Goal: Task Accomplishment & Management: Complete application form

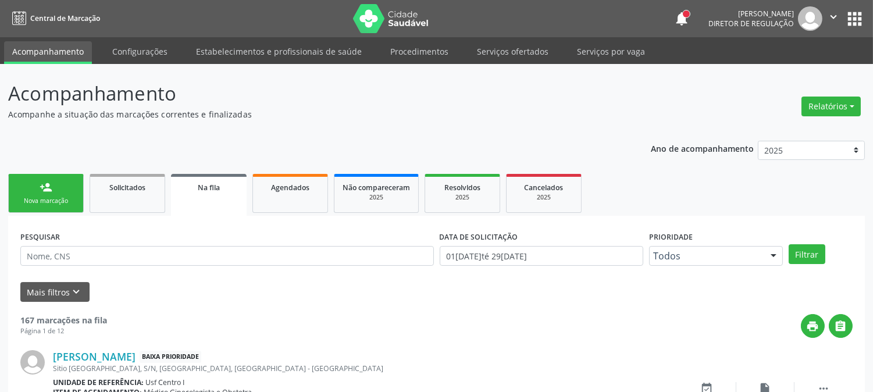
click at [59, 199] on div "Nova marcação" at bounding box center [46, 201] width 58 height 9
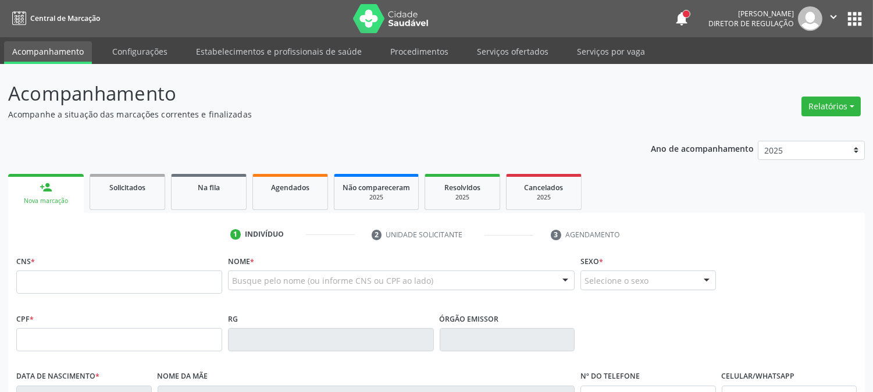
click at [248, 288] on div "Busque pelo nome (ou informe CNS ou CPF ao lado)" at bounding box center [401, 280] width 347 height 20
click at [246, 282] on input "text" at bounding box center [391, 286] width 319 height 23
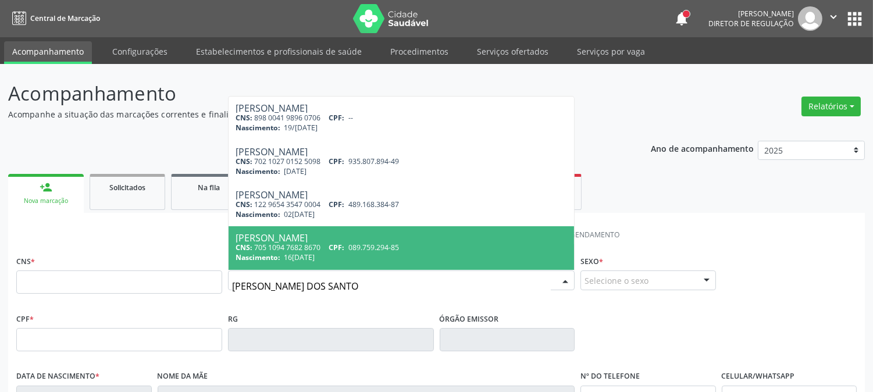
type input "[PERSON_NAME]"
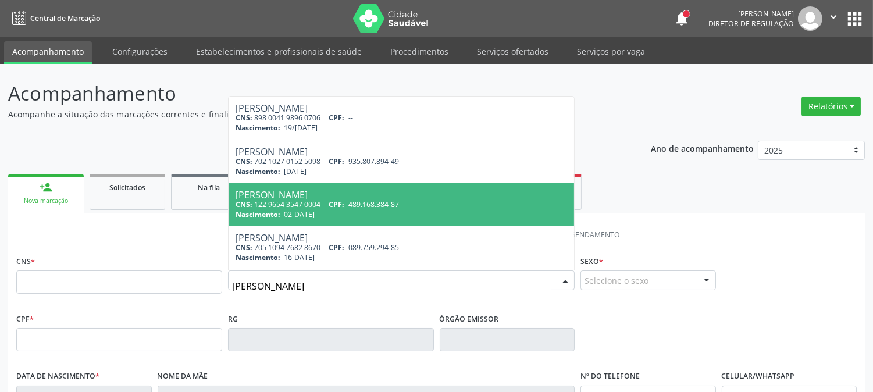
scroll to position [172, 0]
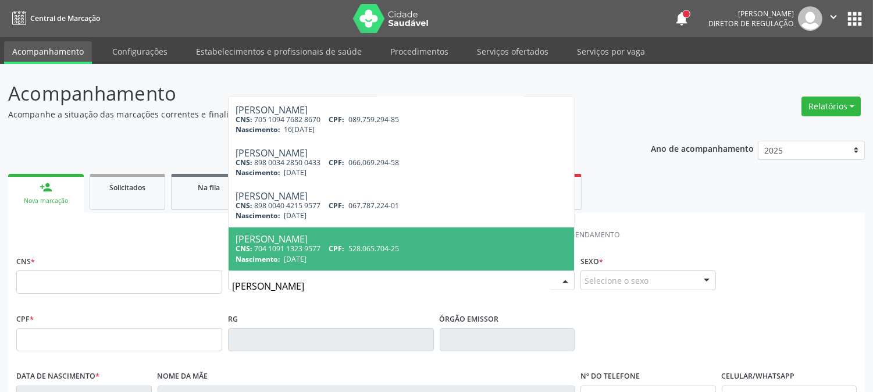
click at [447, 237] on div "[PERSON_NAME]" at bounding box center [401, 238] width 331 height 9
type input "704 1091 1323 9577"
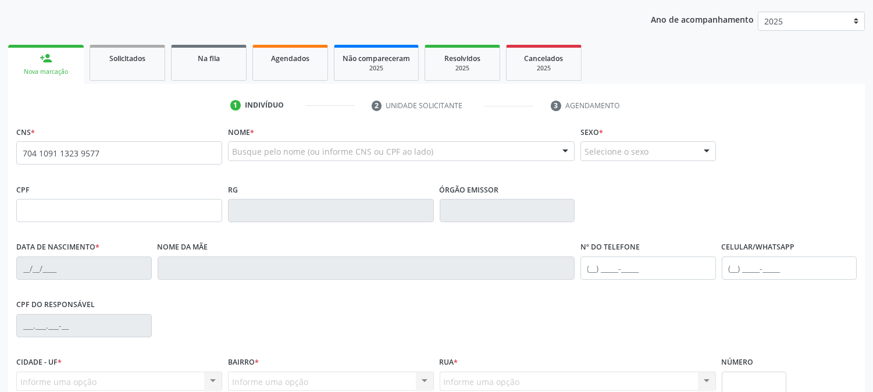
scroll to position [237, 0]
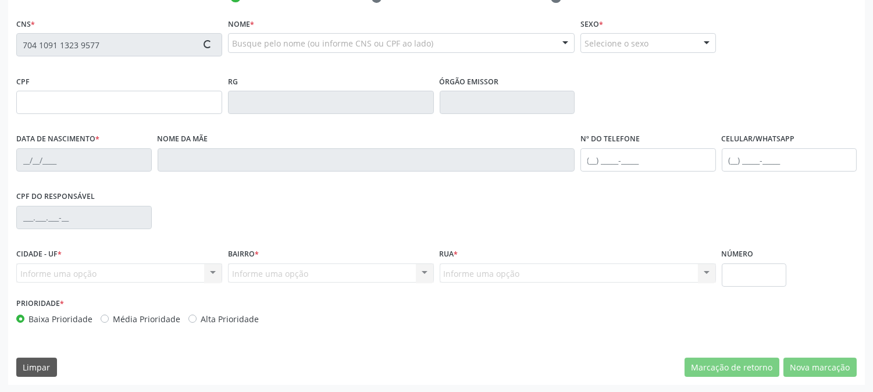
type input "528.065.704-25"
type input "[DATE]"
type input "[PERSON_NAME]"
type input "[PHONE_NUMBER]"
type input "169"
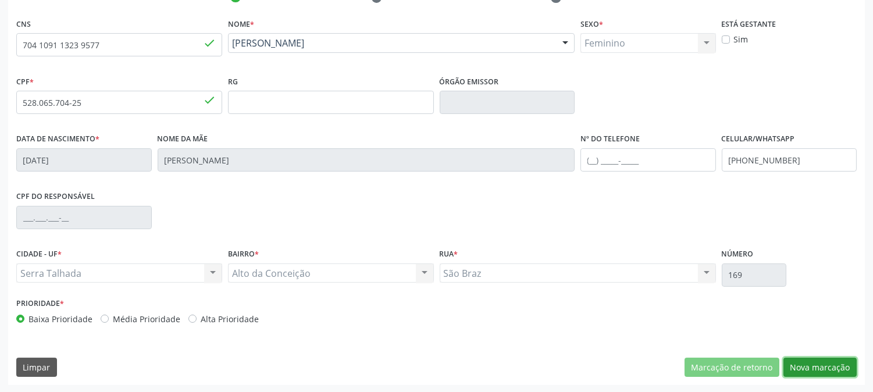
click at [822, 370] on button "Nova marcação" at bounding box center [819, 368] width 73 height 20
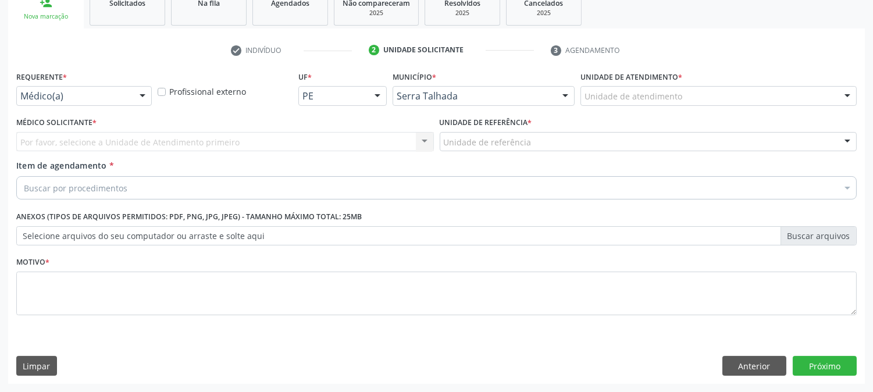
scroll to position [184, 0]
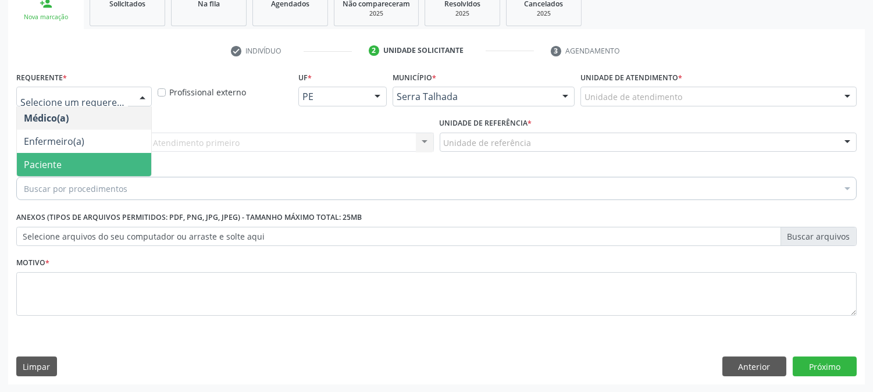
click at [76, 165] on span "Paciente" at bounding box center [84, 164] width 134 height 23
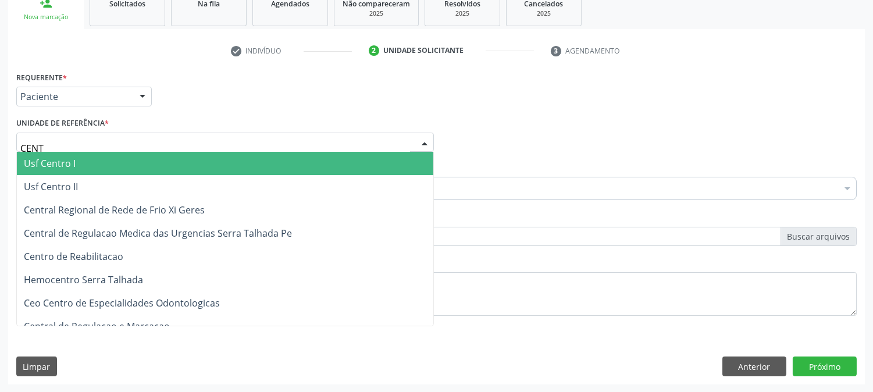
type input "CENTR"
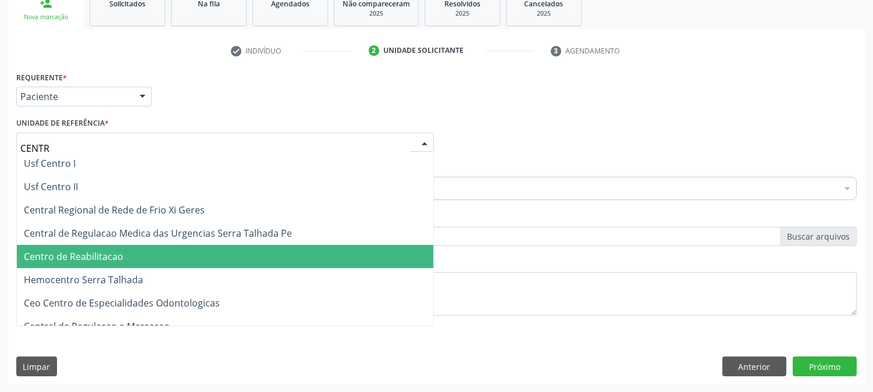
click at [115, 248] on span "Centro de Reabilitacao" at bounding box center [225, 256] width 416 height 23
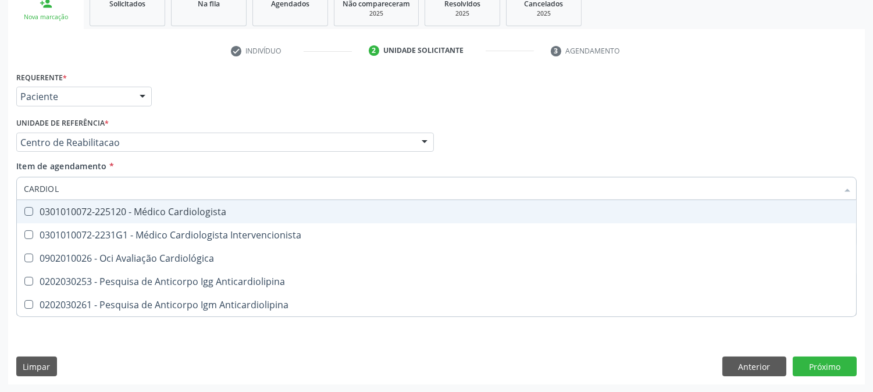
type input "CARDIOLO"
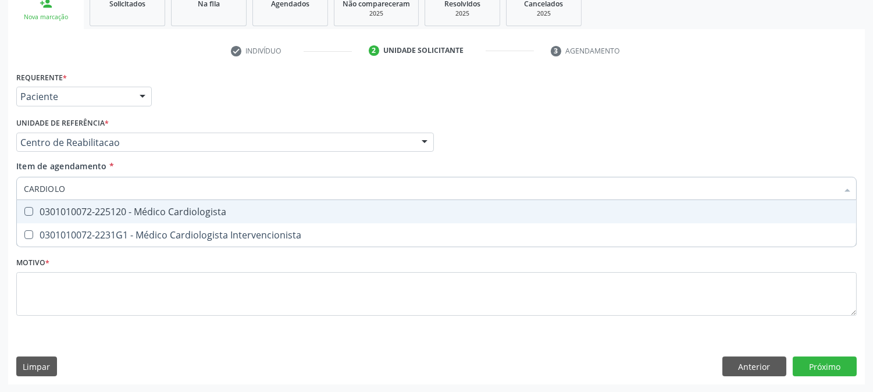
click at [113, 208] on div "0301010072-225120 - Médico Cardiologista" at bounding box center [436, 211] width 825 height 9
checkbox Cardiologista "true"
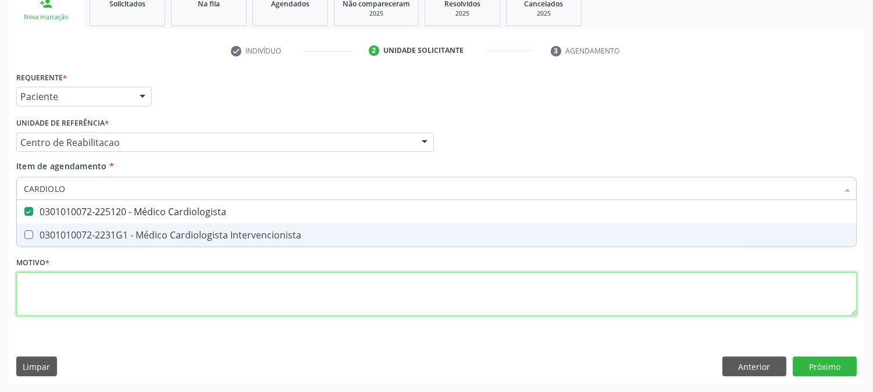
click at [100, 288] on div "Requerente * Paciente Médico(a) Enfermeiro(a) Paciente Nenhum resultado encontr…" at bounding box center [436, 200] width 840 height 263
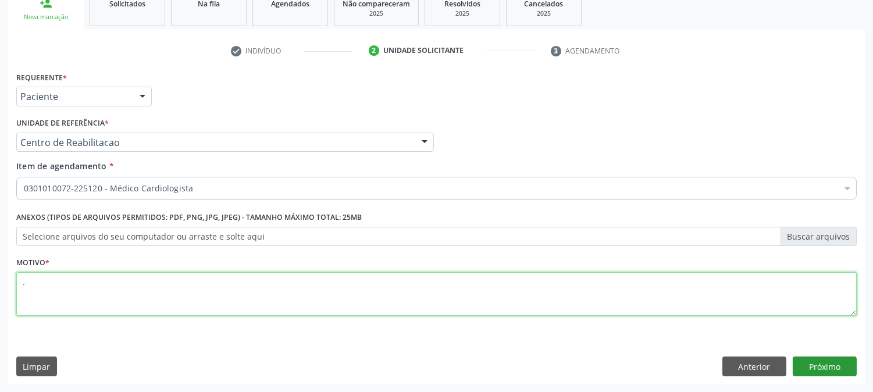
type textarea "."
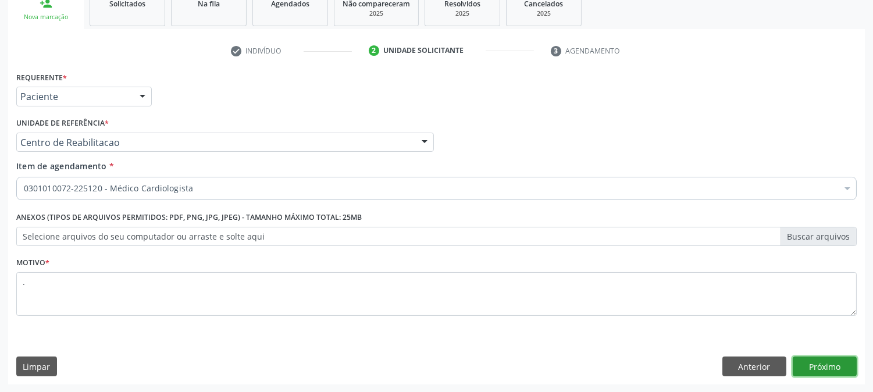
click at [815, 363] on button "Próximo" at bounding box center [825, 367] width 64 height 20
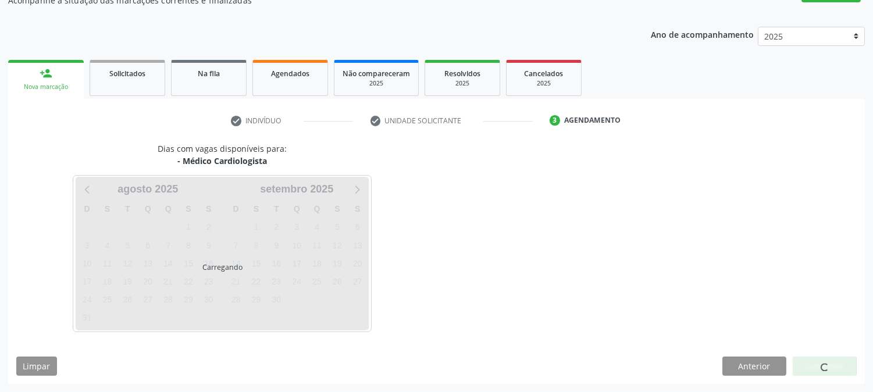
scroll to position [113, 0]
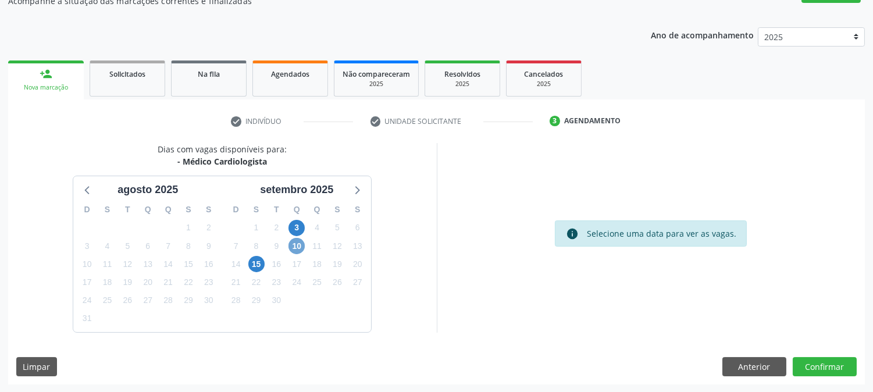
click at [301, 239] on span "10" at bounding box center [296, 246] width 16 height 16
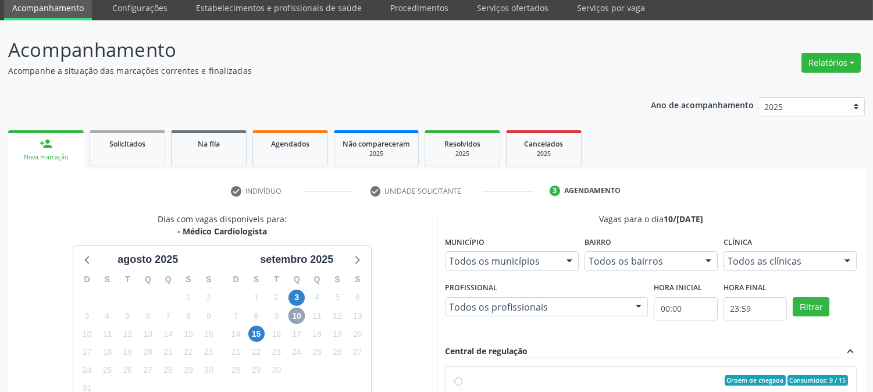
scroll to position [302, 0]
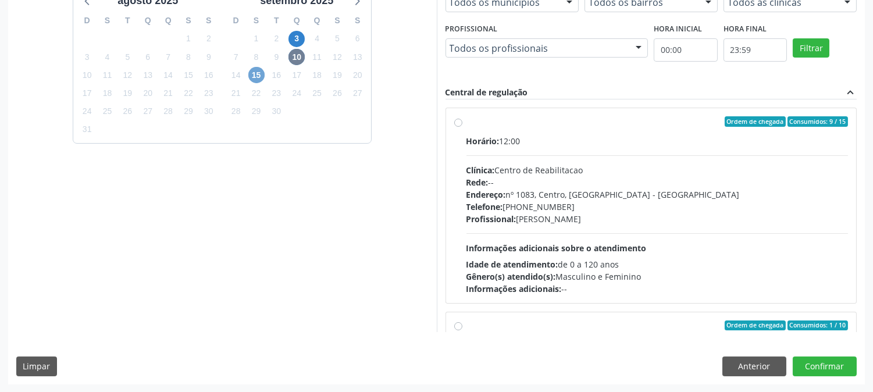
click at [257, 76] on span "15" at bounding box center [256, 75] width 16 height 16
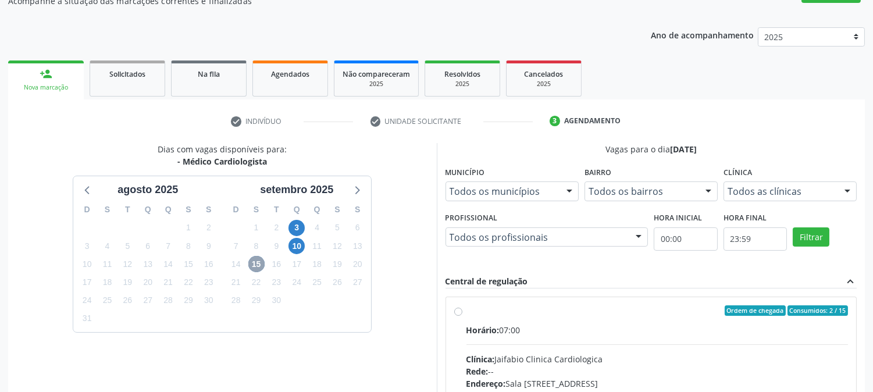
scroll to position [281, 0]
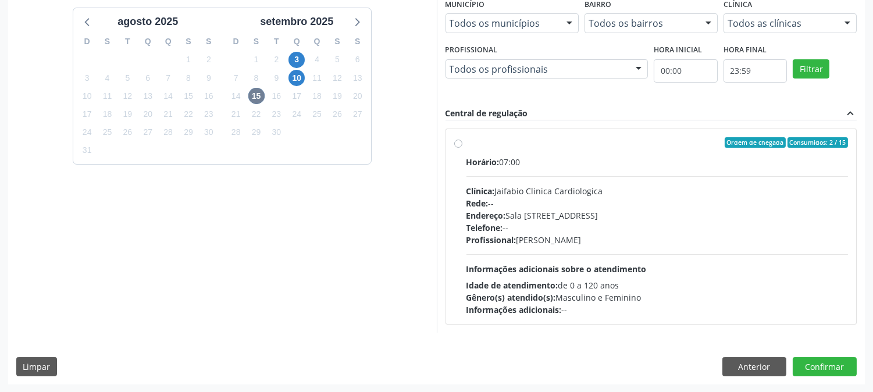
click at [532, 220] on div "Endereço: [STREET_ADDRESS]" at bounding box center [657, 215] width 382 height 12
click at [462, 148] on input "Ordem de chegada Consumidos: 2 / 15 Horário: 07:00 Clínica: Jaifabio Clinica Ca…" at bounding box center [458, 142] width 8 height 10
radio input "true"
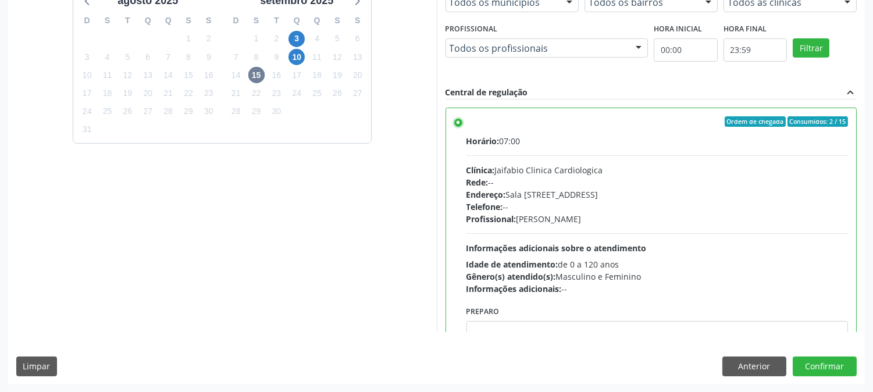
scroll to position [57, 0]
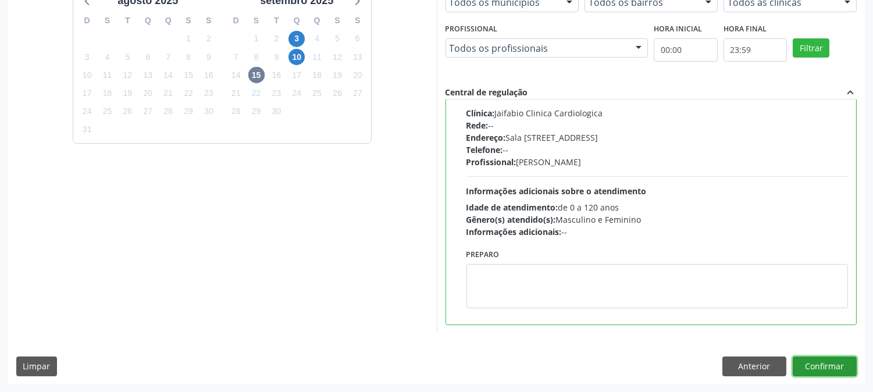
click at [815, 358] on button "Confirmar" at bounding box center [825, 367] width 64 height 20
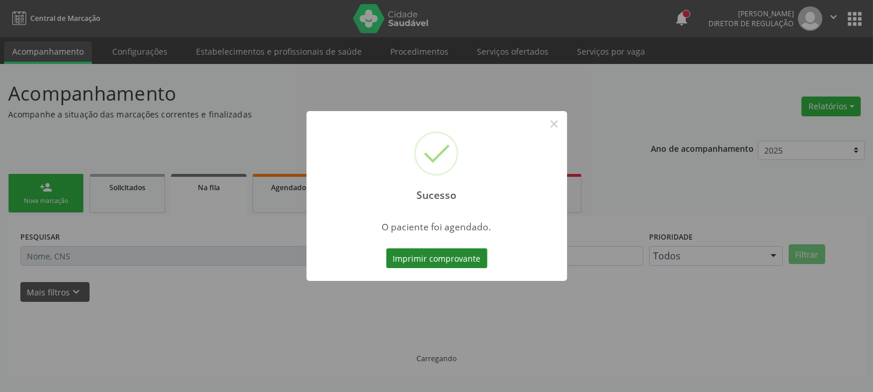
scroll to position [0, 0]
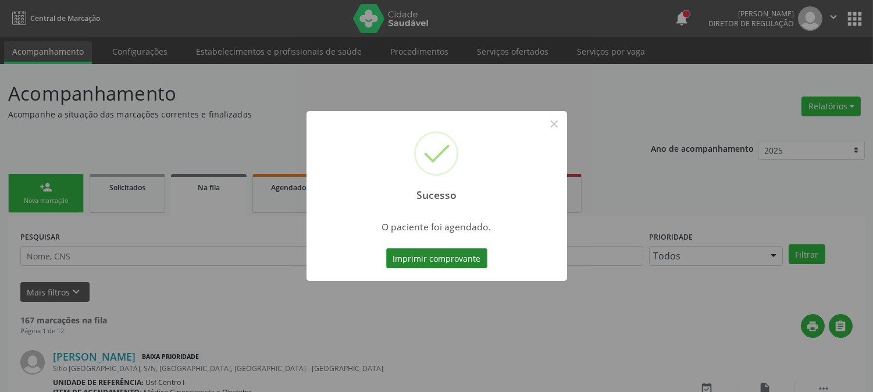
click at [438, 253] on button "Imprimir comprovante" at bounding box center [436, 258] width 101 height 20
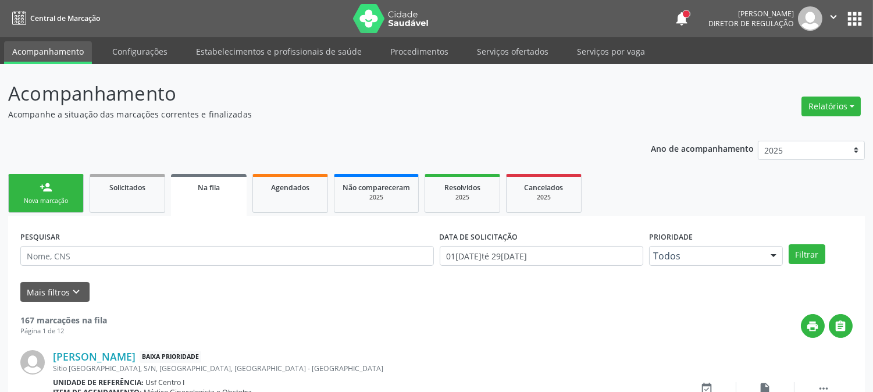
click at [45, 197] on div "Nova marcação" at bounding box center [46, 201] width 58 height 9
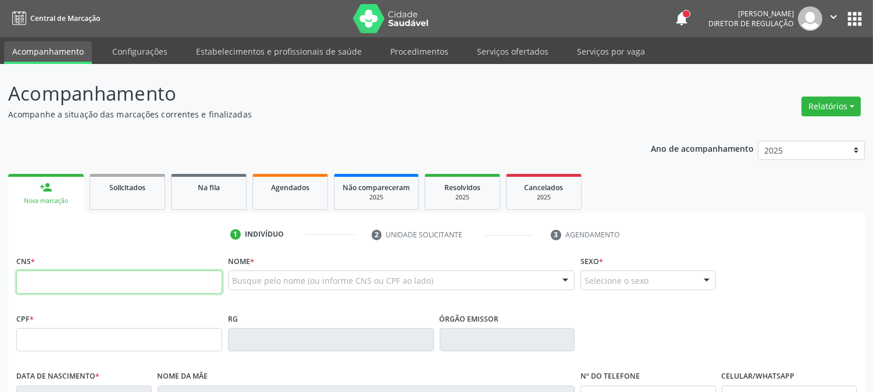
click at [95, 283] on input "text" at bounding box center [119, 281] width 206 height 23
paste input "704 1091 1323 9577"
type input "704 1091 1323 9577"
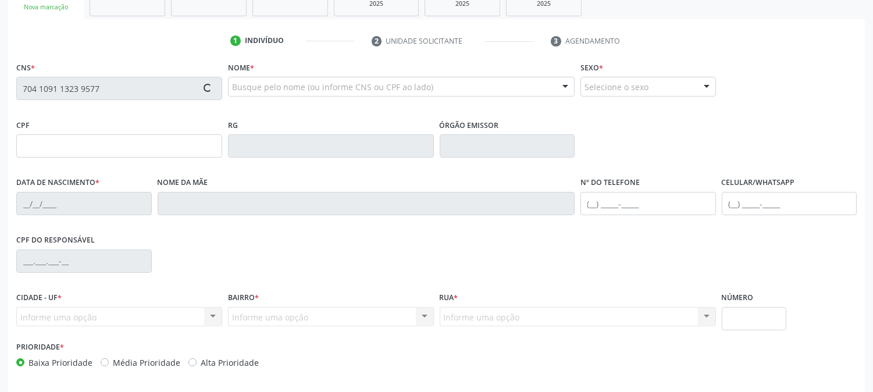
type input "528.065.704-25"
type input "[DATE]"
type input "[PERSON_NAME]"
type input "[PHONE_NUMBER]"
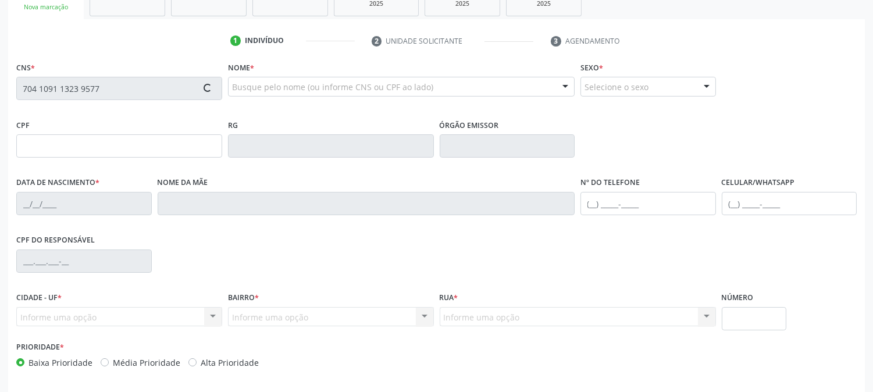
type input "169"
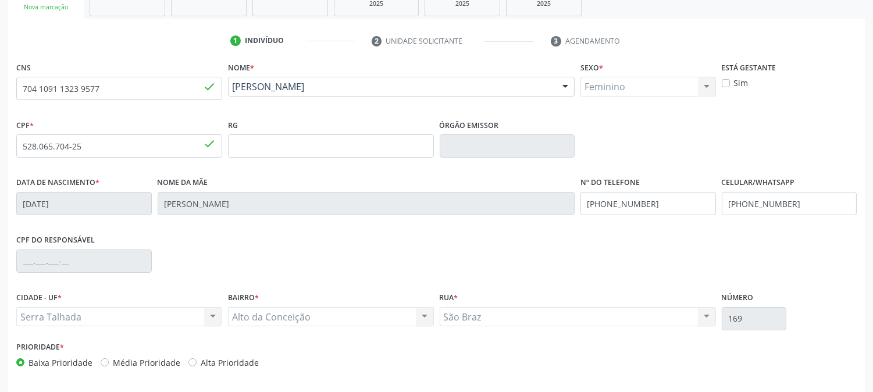
scroll to position [237, 0]
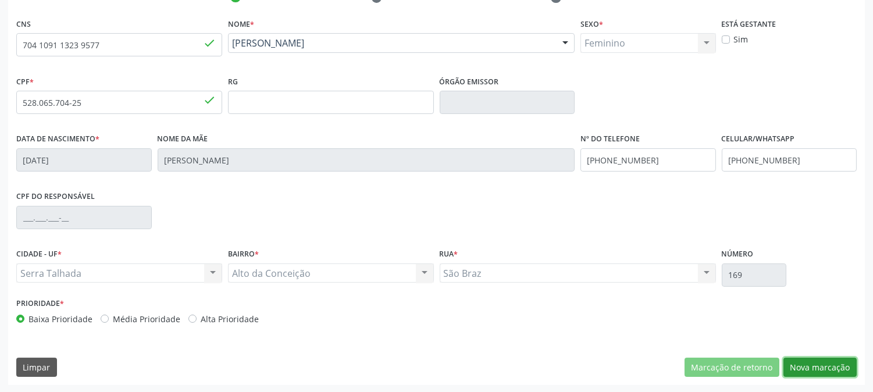
click at [807, 366] on button "Nova marcação" at bounding box center [819, 368] width 73 height 20
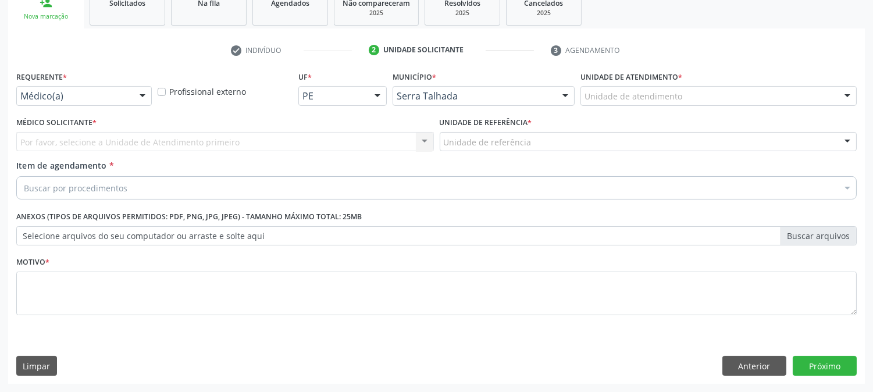
scroll to position [184, 0]
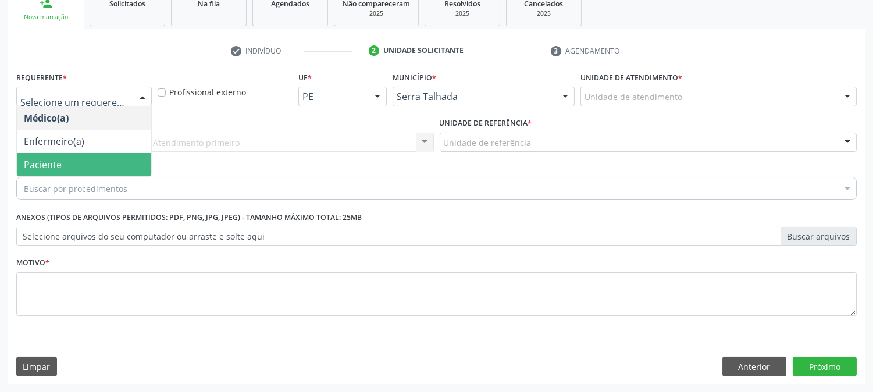
click at [67, 169] on span "Paciente" at bounding box center [84, 164] width 134 height 23
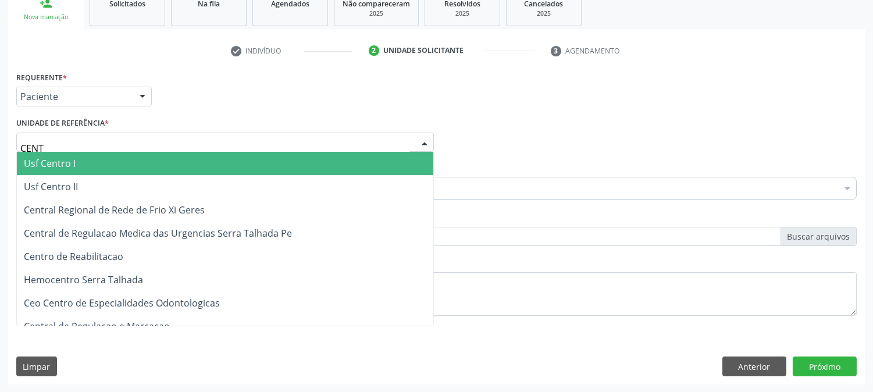
type input "CENTR"
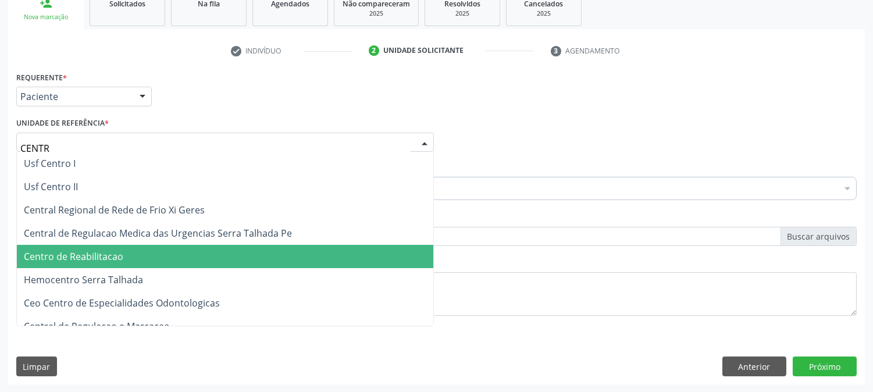
click at [125, 252] on span "Centro de Reabilitacao" at bounding box center [225, 256] width 416 height 23
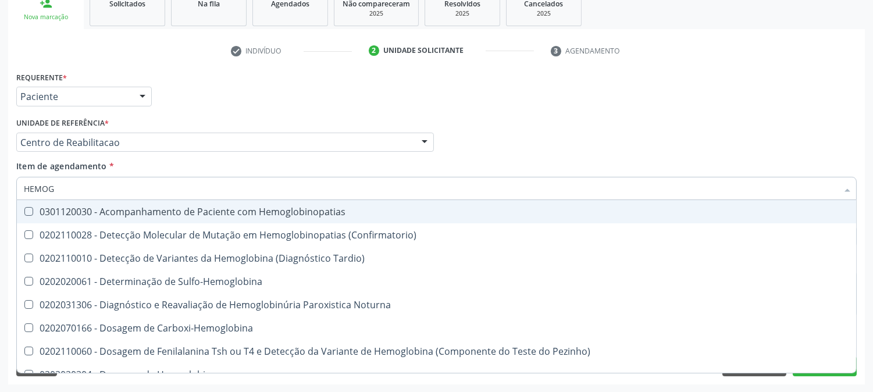
type input "HEMOGR"
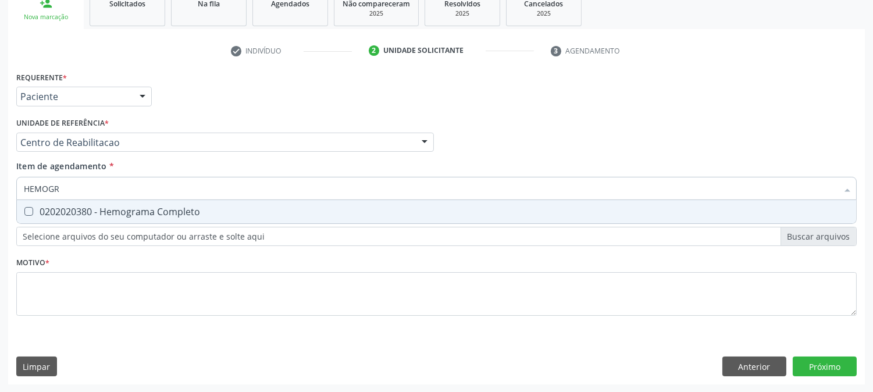
click at [119, 213] on div "0202020380 - Hemograma Completo" at bounding box center [436, 211] width 825 height 9
checkbox Completo "true"
drag, startPoint x: 62, startPoint y: 186, endPoint x: 0, endPoint y: 183, distance: 62.3
click at [0, 183] on div "Acompanhamento Acompanhe a situação das marcações correntes e finalizadas Relat…" at bounding box center [436, 136] width 873 height 512
type input "GL"
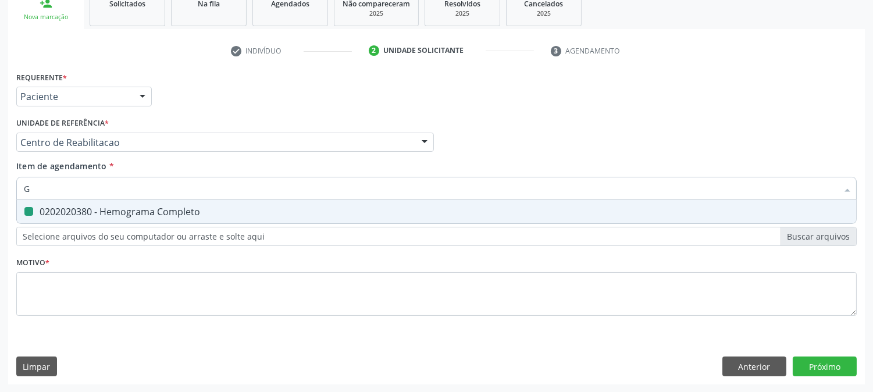
checkbox Completo "false"
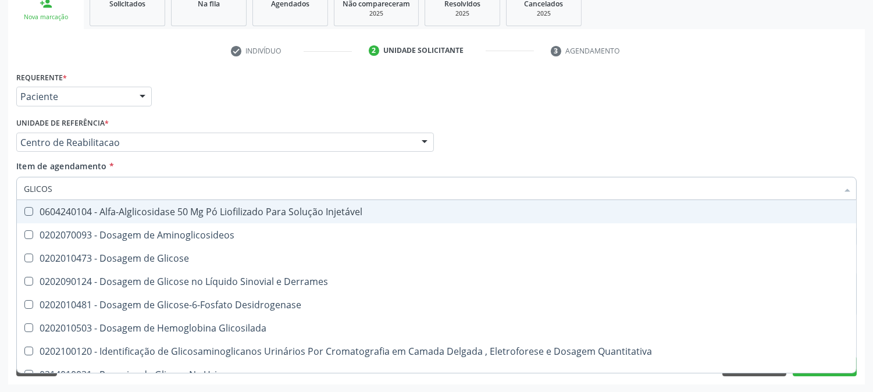
type input "GLICOSE"
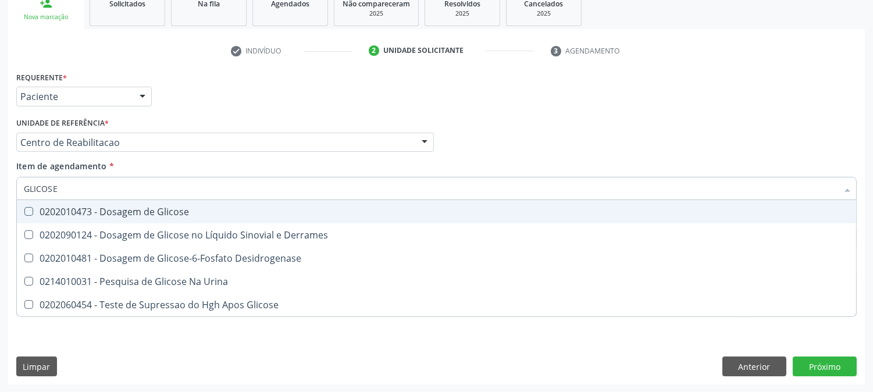
click at [53, 211] on div "0202010473 - Dosagem de Glicose" at bounding box center [436, 211] width 825 height 9
checkbox Glicose "true"
drag, startPoint x: 62, startPoint y: 188, endPoint x: 0, endPoint y: 187, distance: 62.3
click at [0, 187] on div "Acompanhamento Acompanhe a situação das marcações correntes e finalizadas Relat…" at bounding box center [436, 136] width 873 height 512
type input "HE"
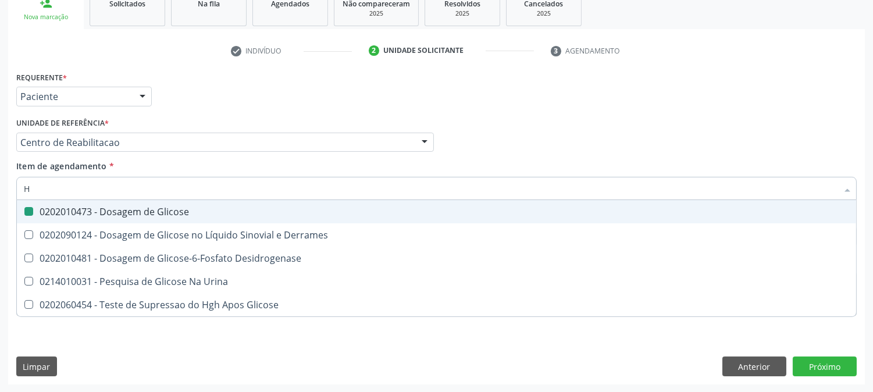
checkbox Glicose "false"
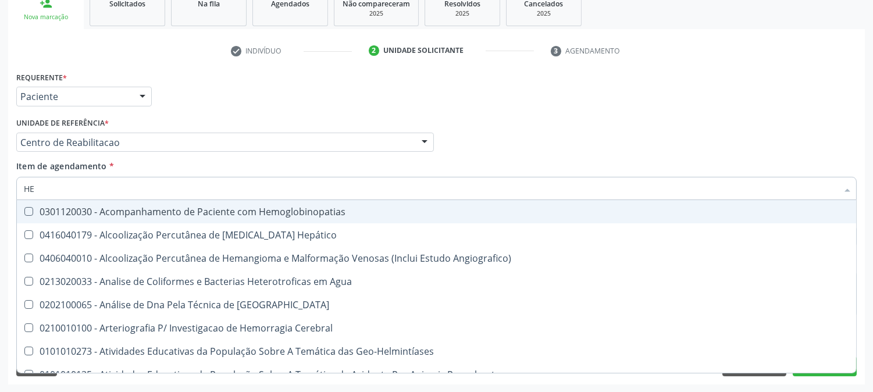
type input "HEM"
checkbox II "true"
checkbox Completo "false"
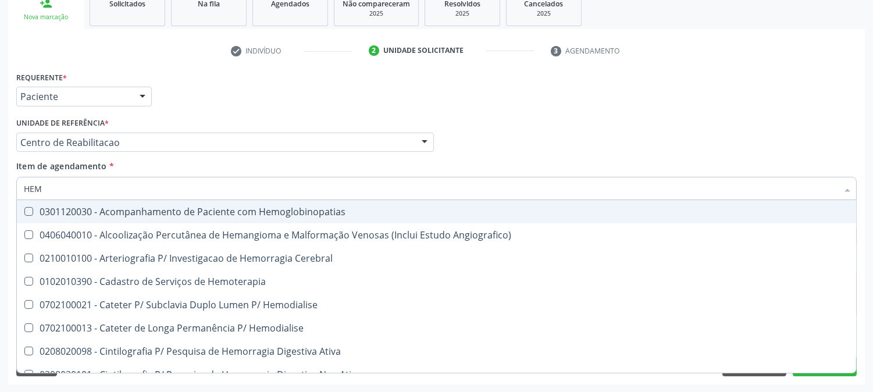
type input "HEMO"
checkbox Retro-Retal "true"
checkbox Completo "false"
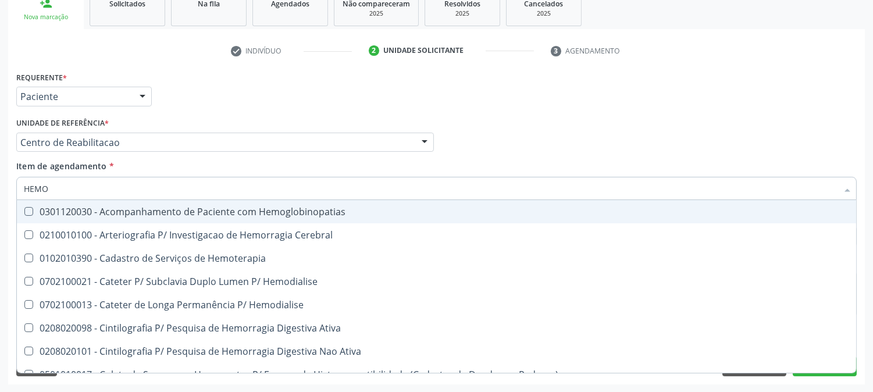
type input "HEMOG"
checkbox Carboxi-Hemoglobina "true"
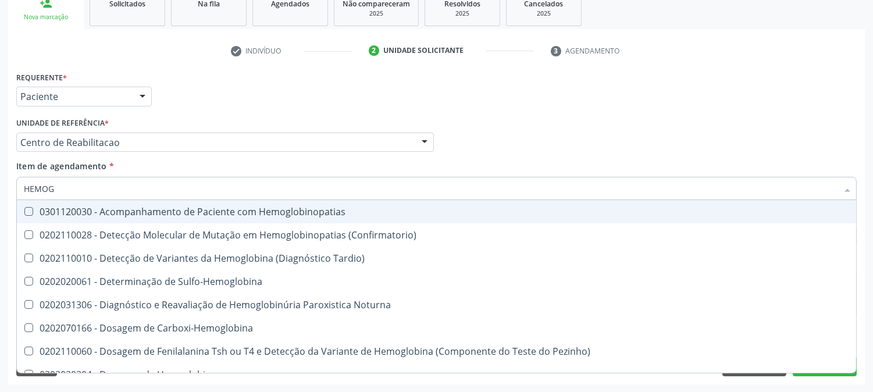
type input "HEMOGL"
checkbox Completo "false"
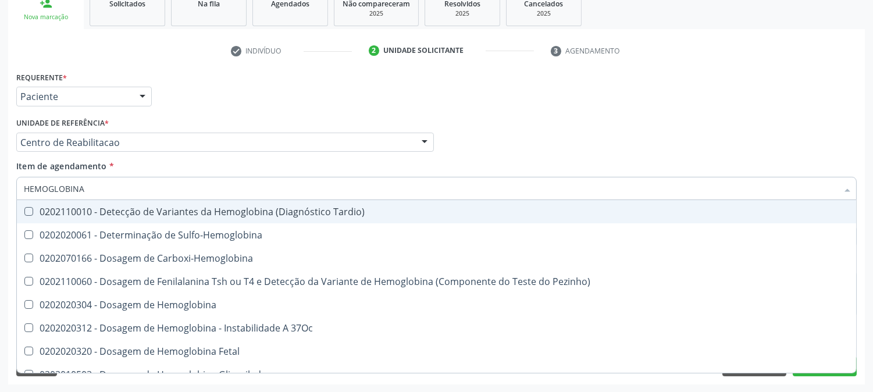
type input "HEMOGLOBINA G"
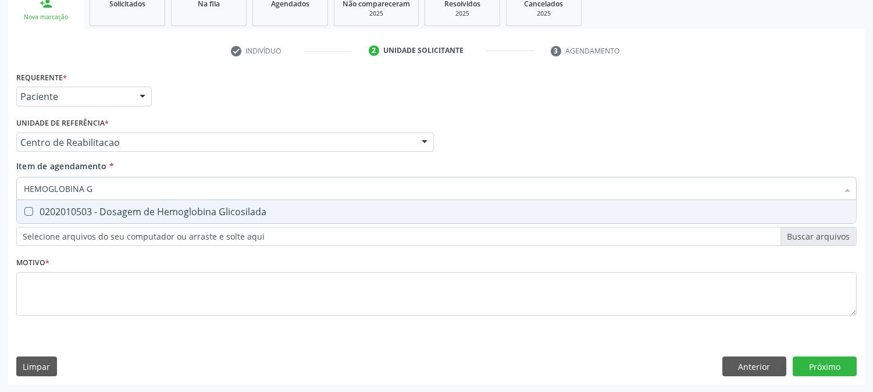
click at [105, 218] on span "0202010503 - Dosagem de Hemoglobina Glicosilada" at bounding box center [436, 211] width 839 height 23
checkbox Glicosilada "true"
drag, startPoint x: 103, startPoint y: 190, endPoint x: 15, endPoint y: 187, distance: 87.9
click at [15, 187] on div "Item de agendamento * HEMOGLOBINA G Desfazer seleção 0202010503 - Dosagem de He…" at bounding box center [436, 182] width 846 height 45
type input "TA"
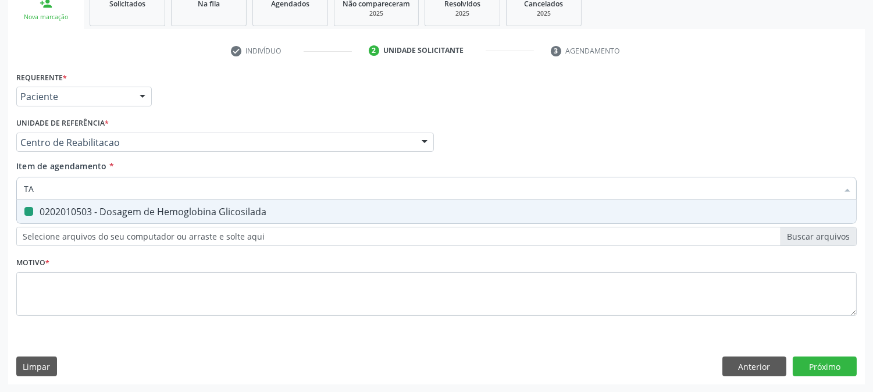
checkbox Glicosilada "false"
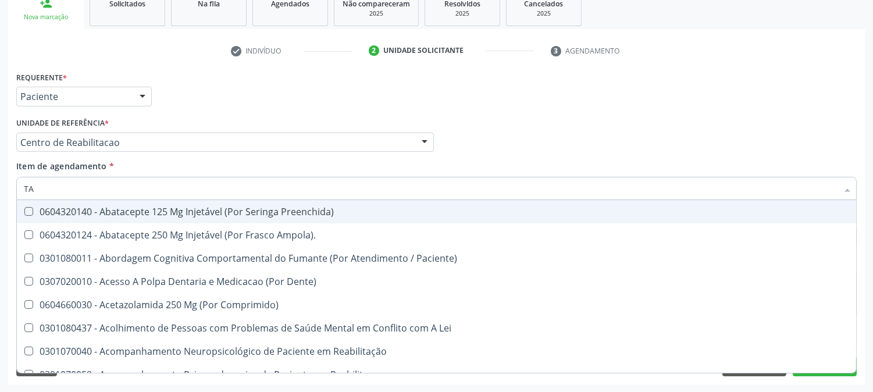
type input "TAP"
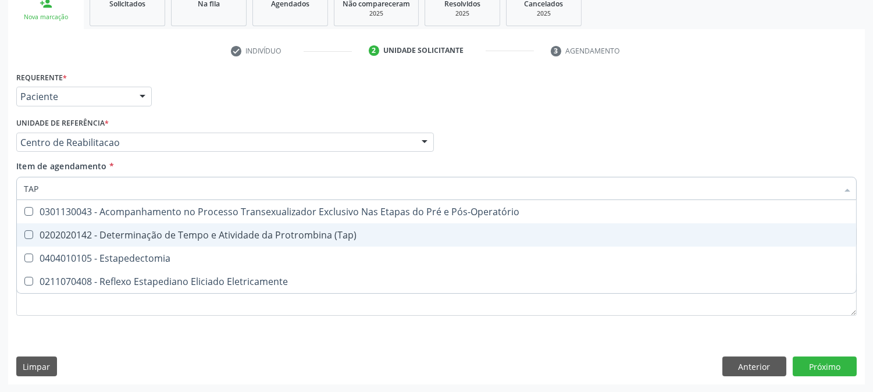
click at [76, 227] on span "0202020142 - Determinação de Tempo e Atividade da Protrombina (Tap)" at bounding box center [436, 234] width 839 height 23
checkbox \(Tap\) "true"
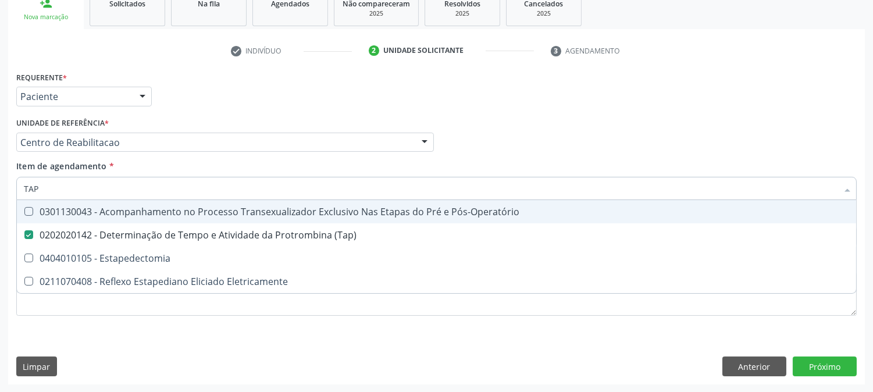
drag, startPoint x: 65, startPoint y: 179, endPoint x: 2, endPoint y: 180, distance: 62.2
click at [2, 180] on div "Acompanhamento Acompanhe a situação das marcações correntes e finalizadas Relat…" at bounding box center [436, 136] width 873 height 512
type input "TEM"
checkbox \(Tap\) "false"
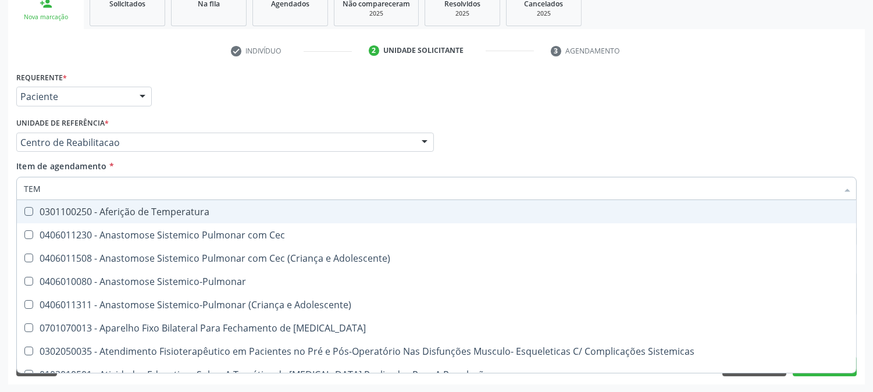
type input "TEMP"
checkbox Hanseníase "true"
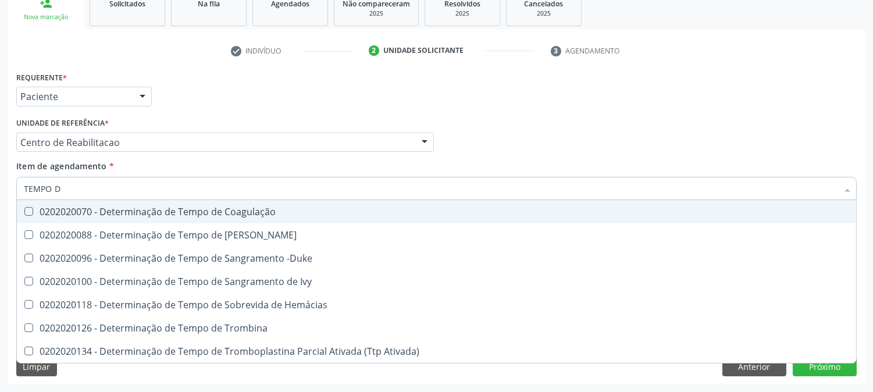
type input "TEMPO DE"
click at [62, 212] on div "0202020070 - Determinação de Tempo de Coagulação" at bounding box center [436, 211] width 825 height 9
checkbox Coagulação "true"
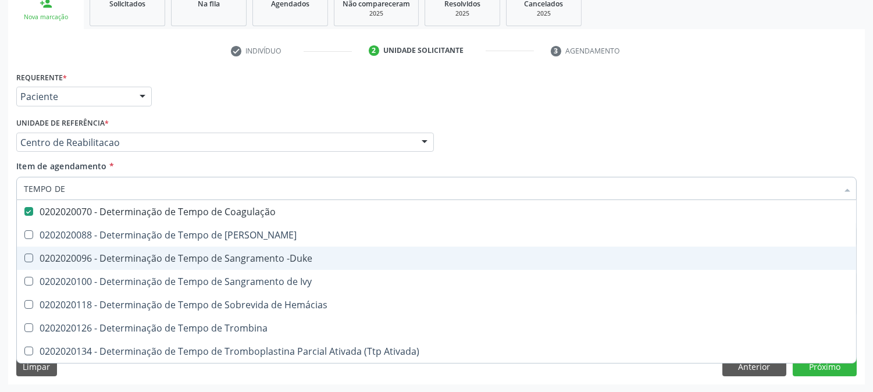
click at [122, 265] on span "0202020096 - Determinação de Tempo de Sangramento -Duke" at bounding box center [436, 258] width 839 height 23
checkbox -Duke "true"
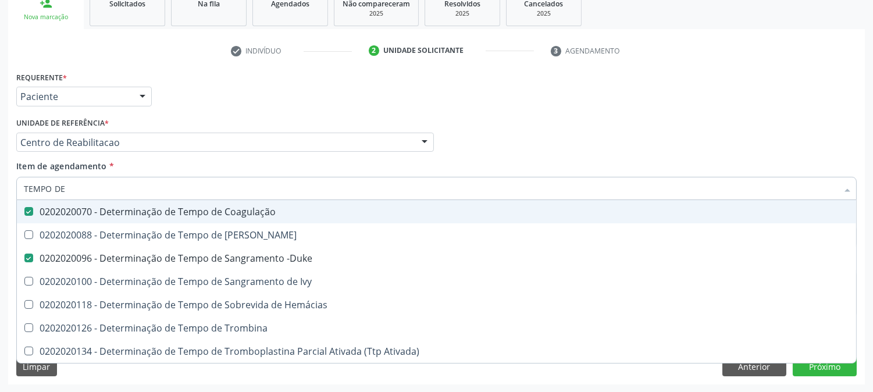
click at [0, 172] on div "Acompanhamento Acompanhe a situação das marcações correntes e finalizadas Relat…" at bounding box center [436, 136] width 873 height 512
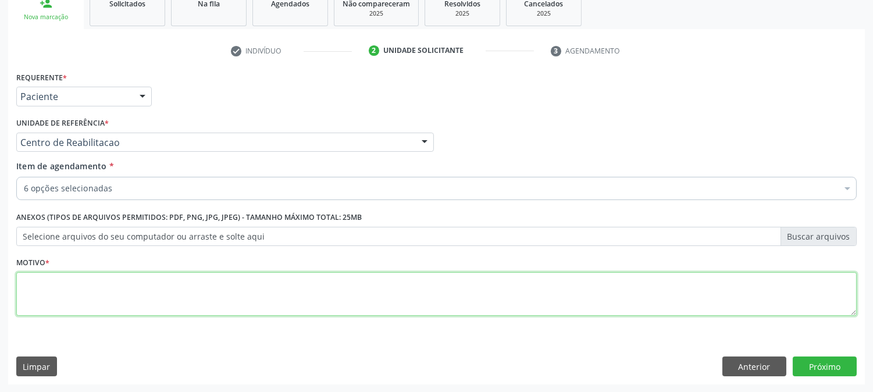
click at [197, 298] on textarea at bounding box center [436, 294] width 840 height 44
type textarea "."
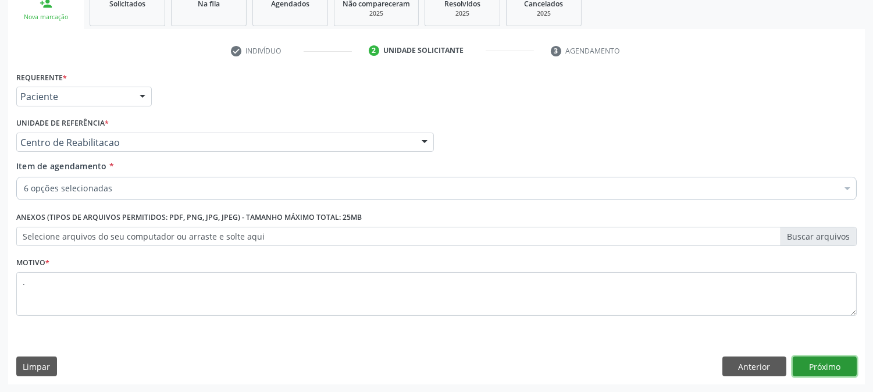
click at [846, 363] on button "Próximo" at bounding box center [825, 367] width 64 height 20
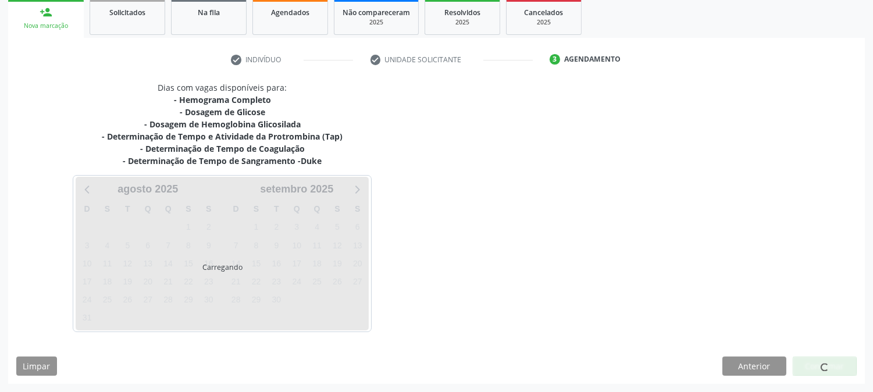
scroll to position [174, 0]
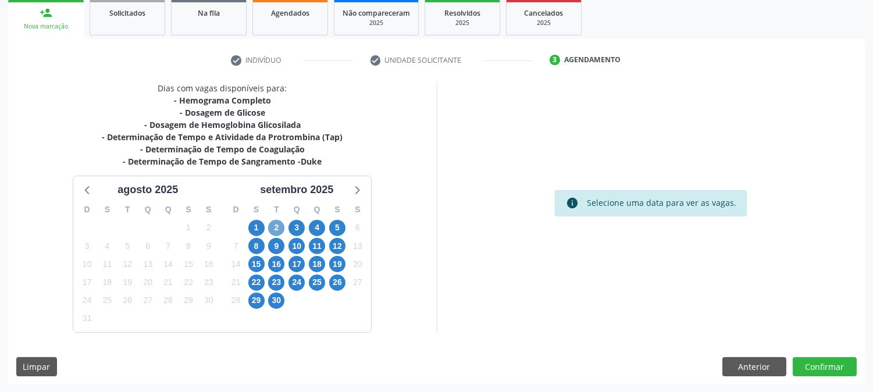
click at [272, 224] on span "2" at bounding box center [276, 228] width 16 height 16
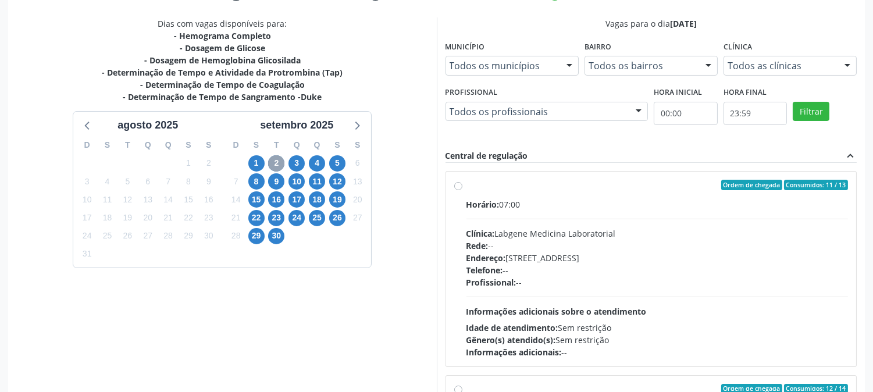
scroll to position [302, 0]
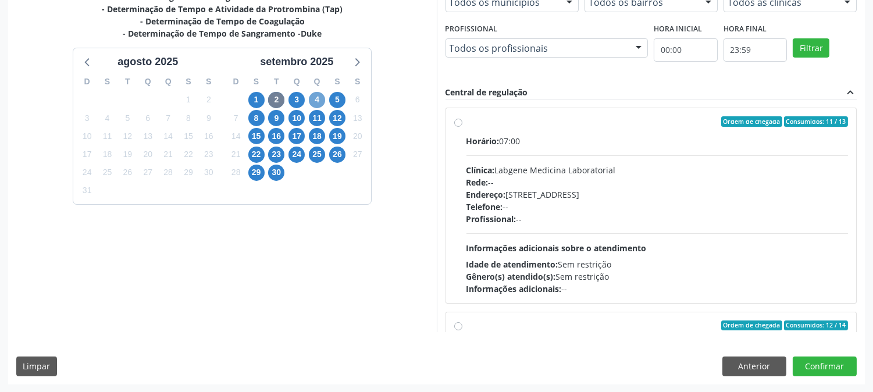
click at [312, 102] on span "4" at bounding box center [317, 100] width 16 height 16
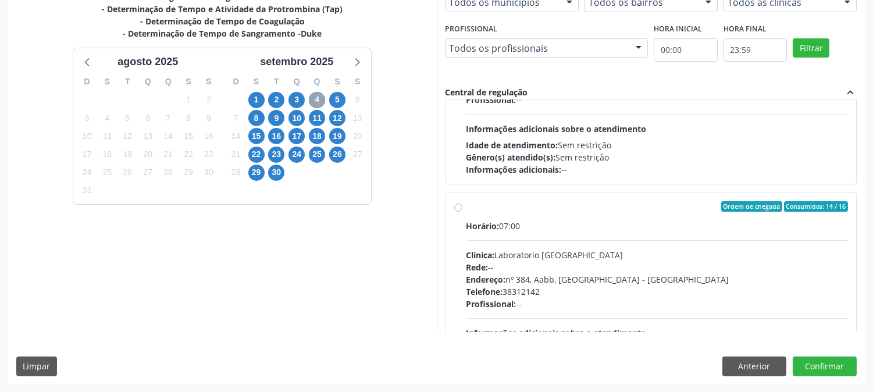
scroll to position [387, 0]
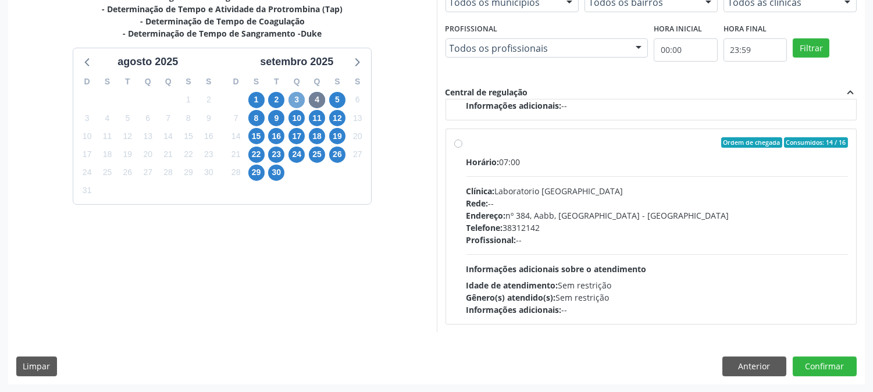
click at [295, 99] on span "3" at bounding box center [296, 100] width 16 height 16
drag, startPoint x: 559, startPoint y: 216, endPoint x: 566, endPoint y: 218, distance: 7.2
click at [559, 216] on div "Endereço: [STREET_ADDRESS]" at bounding box center [657, 215] width 382 height 12
click at [462, 148] on input "Ordem de chegada Consumidos: 25 / 26 Horário: 07:00 Clínica: S B Laboratorio de…" at bounding box center [458, 142] width 8 height 10
radio input "true"
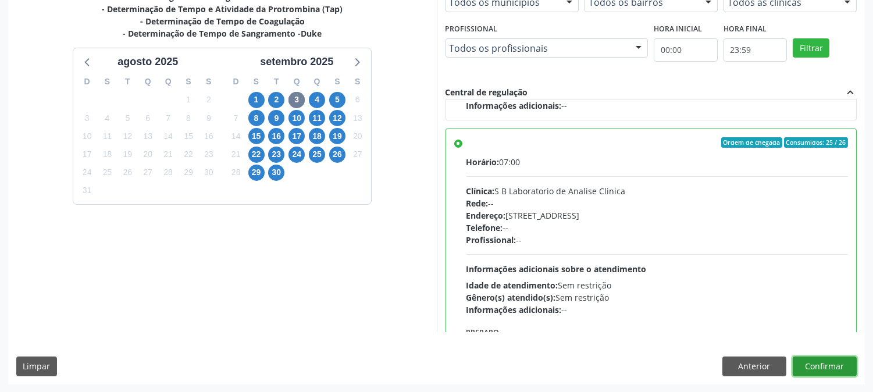
click at [803, 363] on button "Confirmar" at bounding box center [825, 367] width 64 height 20
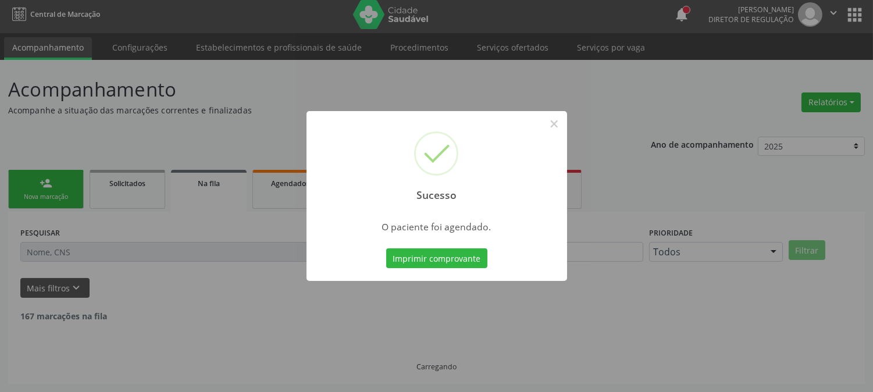
scroll to position [0, 0]
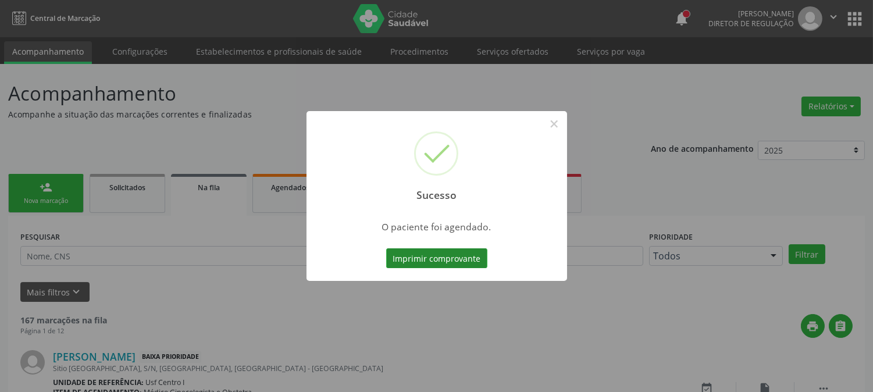
click at [457, 253] on button "Imprimir comprovante" at bounding box center [436, 258] width 101 height 20
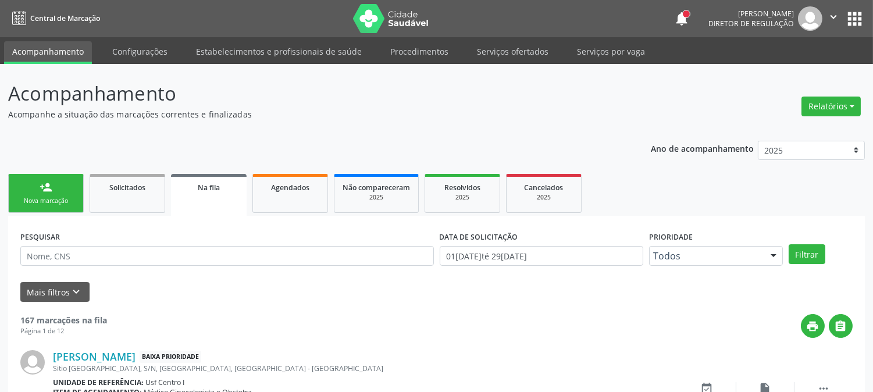
click at [830, 15] on icon "" at bounding box center [833, 16] width 13 height 13
click at [42, 202] on div "Nova marcação" at bounding box center [46, 201] width 58 height 9
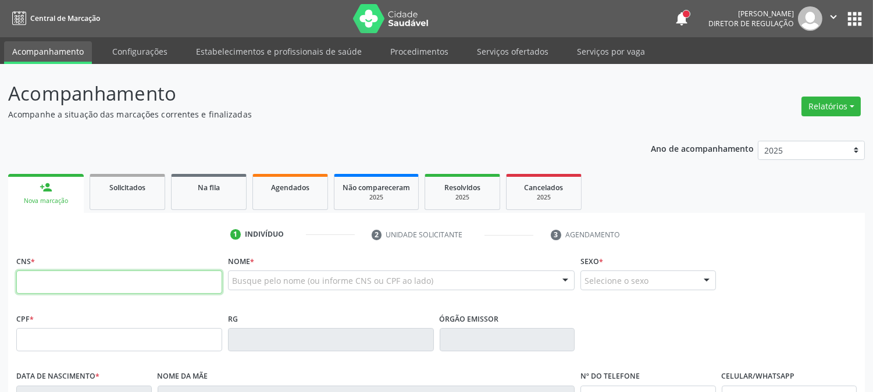
click at [181, 281] on input "text" at bounding box center [119, 281] width 206 height 23
type input "708 4017 7941 5466"
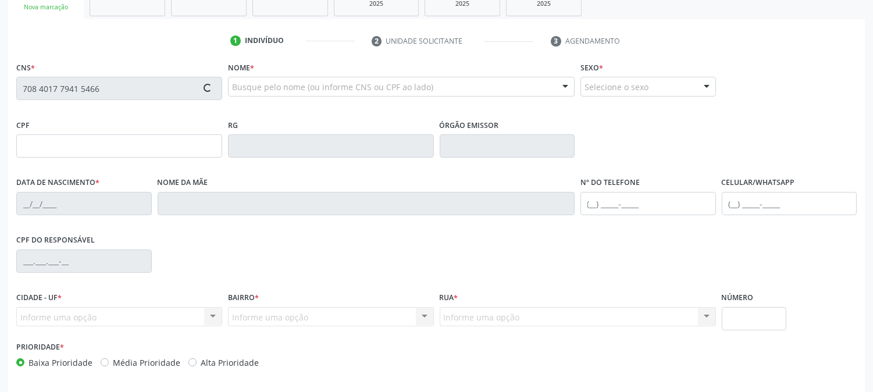
scroll to position [237, 0]
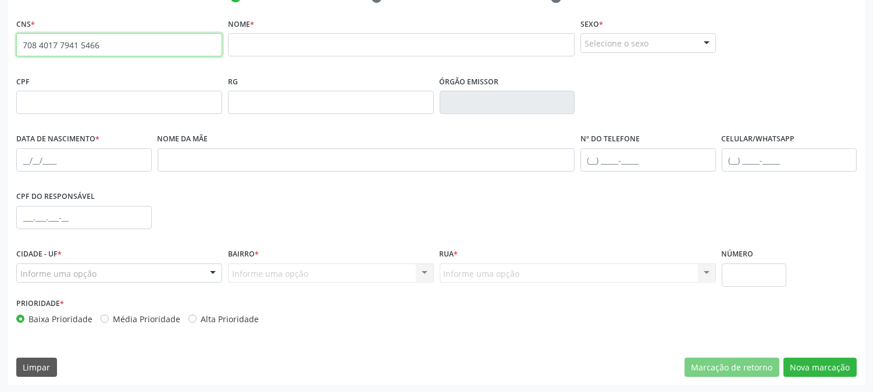
drag, startPoint x: 101, startPoint y: 48, endPoint x: 0, endPoint y: 50, distance: 101.2
click at [0, 50] on div "Acompanhamento Acompanhe a situação das marcações correntes e finalizadas Relat…" at bounding box center [436, 110] width 873 height 566
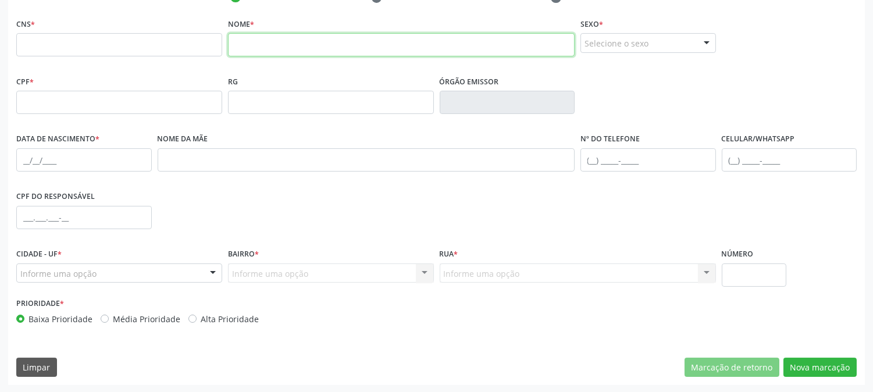
click at [270, 48] on input "text" at bounding box center [401, 44] width 347 height 23
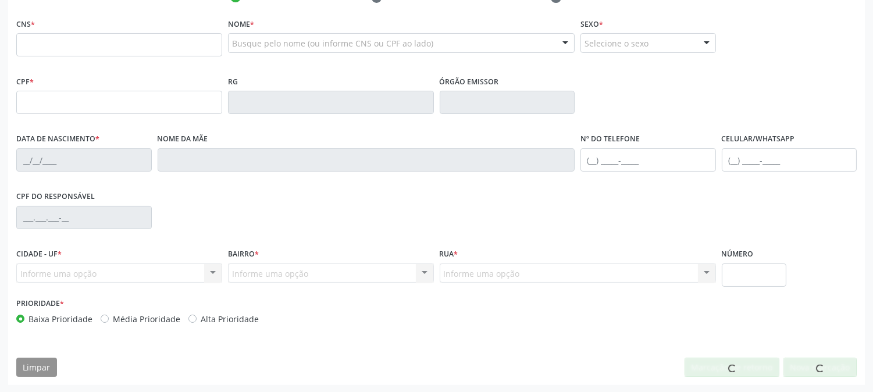
scroll to position [237, 0]
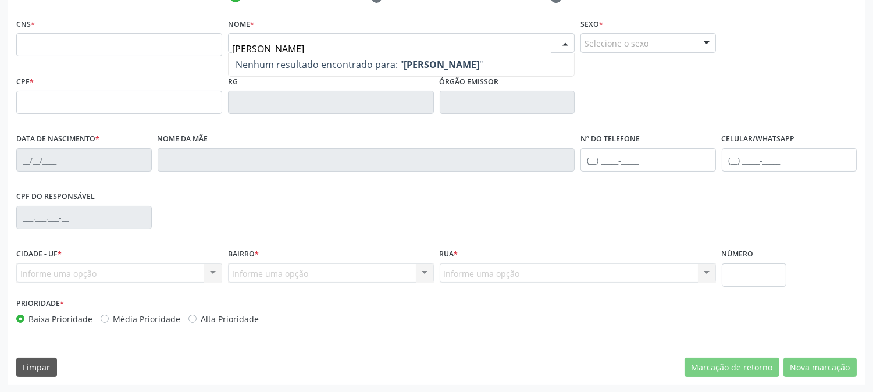
type input "J"
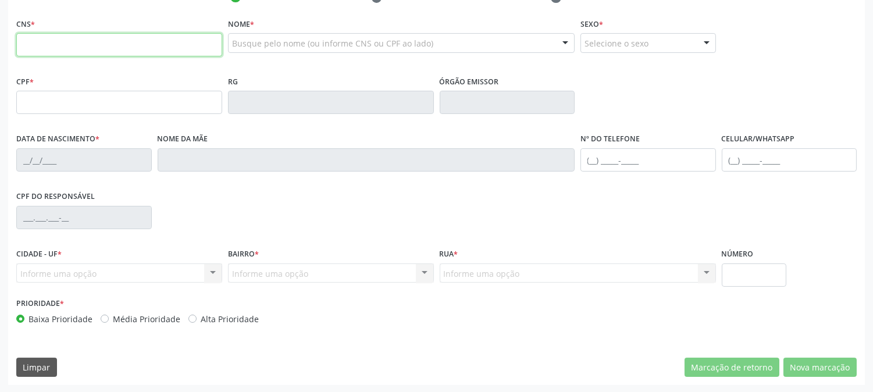
click at [83, 51] on input "text" at bounding box center [119, 44] width 206 height 23
paste input "708 4017 7941 5466"
type input "708 4017 7941 5466"
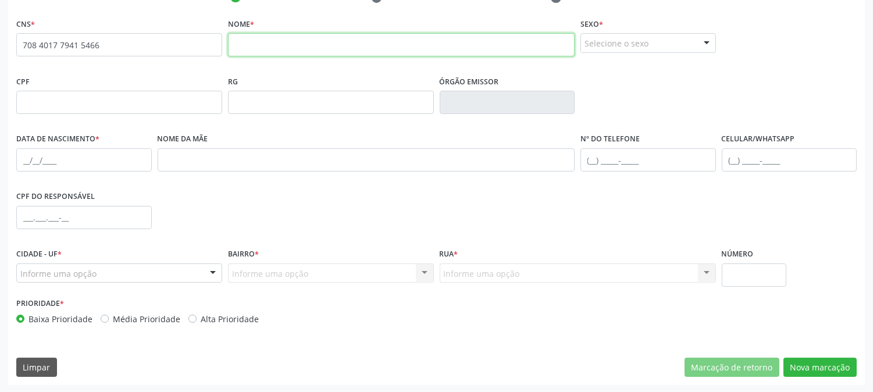
click at [330, 40] on input "text" at bounding box center [401, 44] width 347 height 23
type input "JOSE SIMAO NUNES NETO"
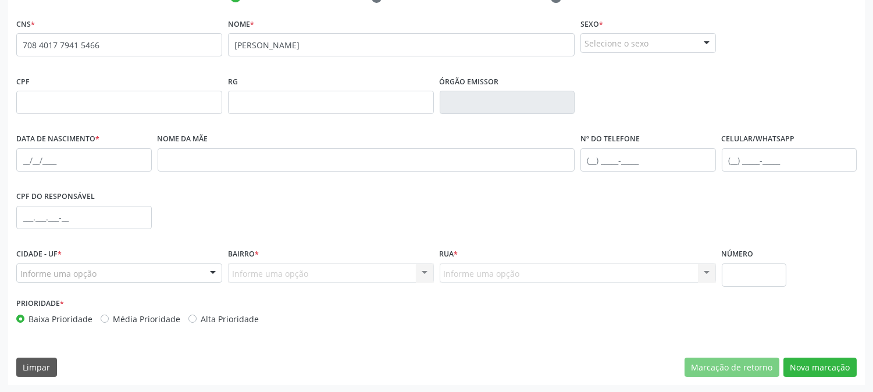
click at [612, 38] on div "Selecione o sexo" at bounding box center [648, 43] width 136 height 20
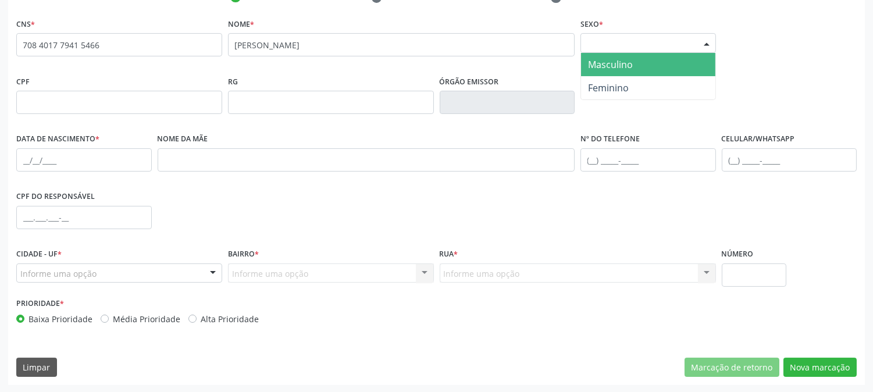
click at [608, 62] on span "Masculino" at bounding box center [610, 64] width 45 height 13
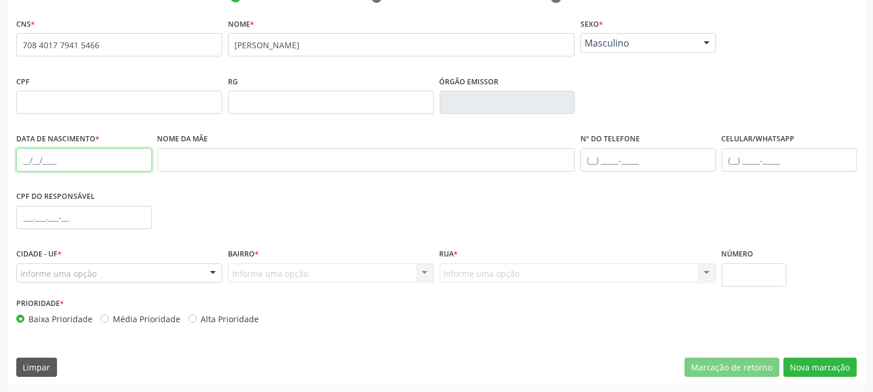
click at [26, 157] on input "text" at bounding box center [84, 159] width 136 height 23
type input "26/04/1966"
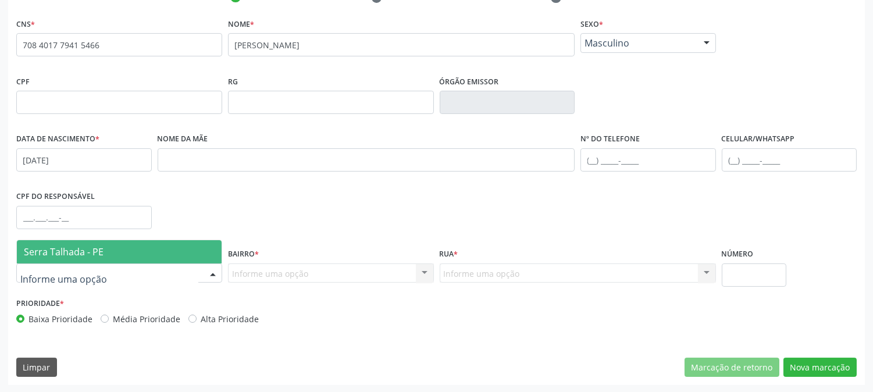
click at [66, 280] on div at bounding box center [119, 273] width 206 height 20
click at [79, 253] on span "Serra Talhada - PE" at bounding box center [64, 251] width 80 height 13
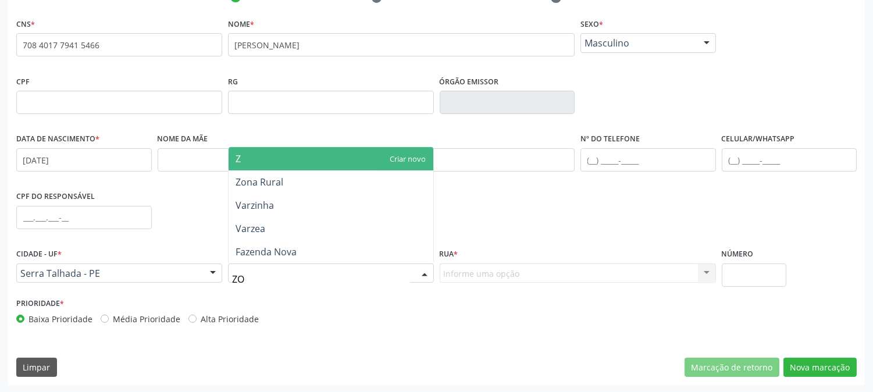
type input "ZON"
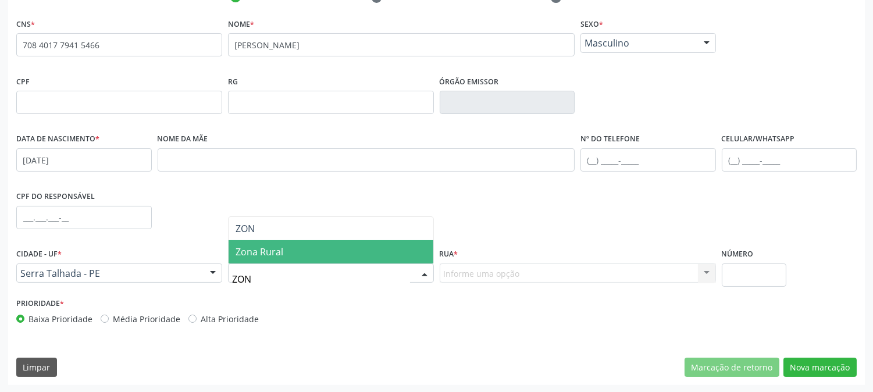
click at [259, 252] on span "Zona Rural" at bounding box center [260, 251] width 48 height 13
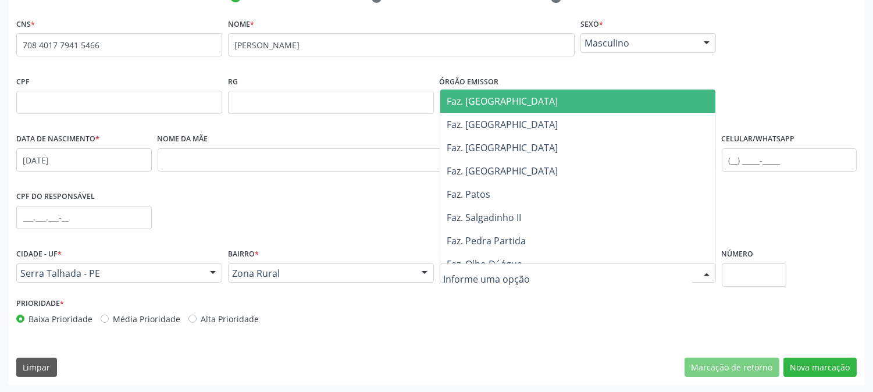
click at [531, 276] on div at bounding box center [578, 273] width 276 height 20
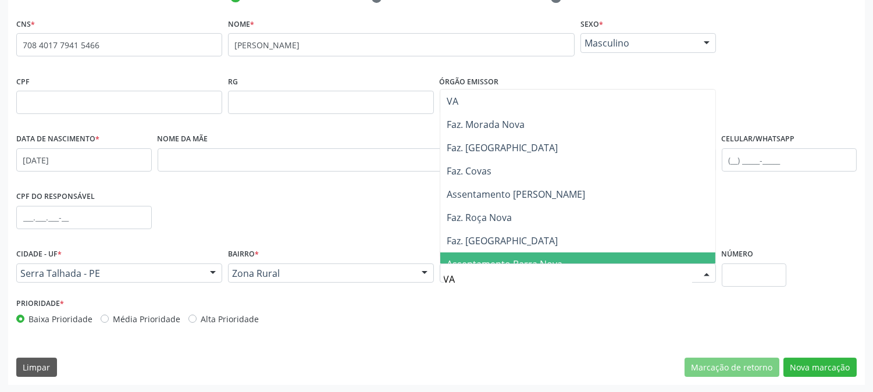
type input "V"
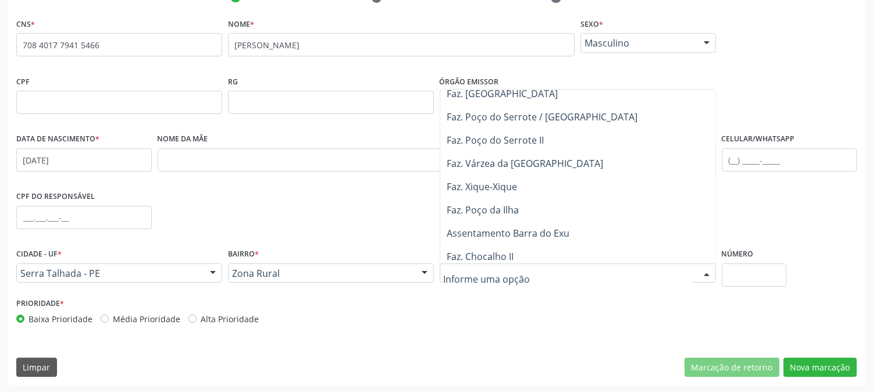
scroll to position [258, 0]
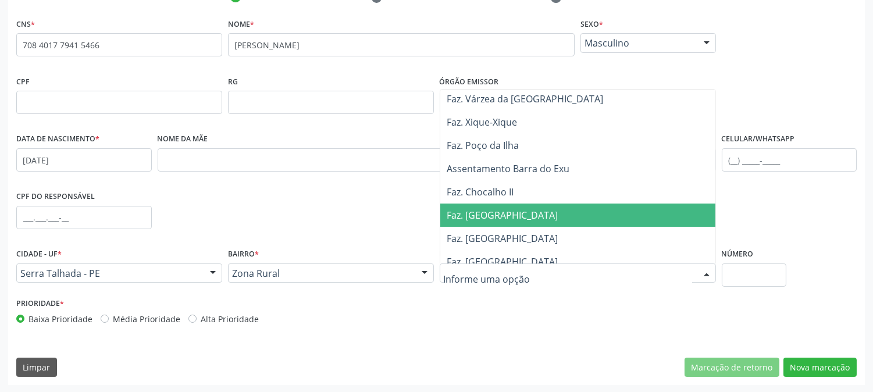
click at [624, 224] on span "Faz. Escadinha" at bounding box center [577, 215] width 275 height 23
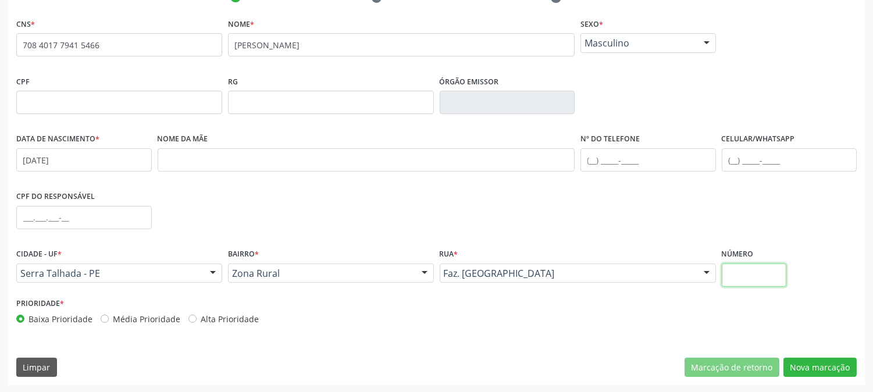
click at [758, 268] on input "text" at bounding box center [754, 274] width 65 height 23
type input "SN"
click at [804, 363] on button "Nova marcação" at bounding box center [819, 368] width 73 height 20
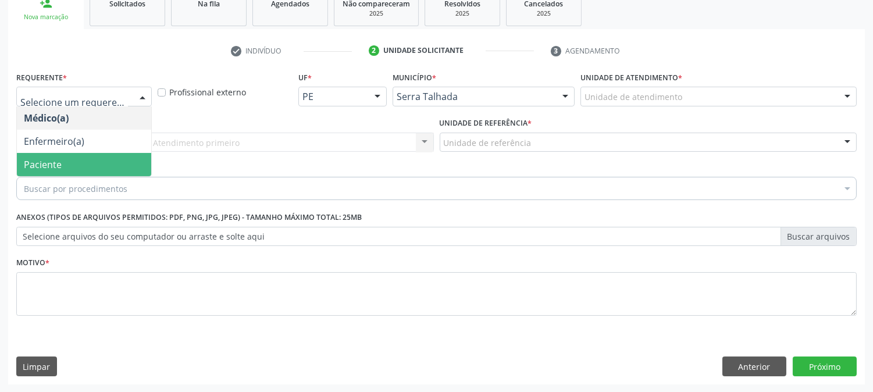
click at [51, 158] on span "Paciente" at bounding box center [43, 164] width 38 height 13
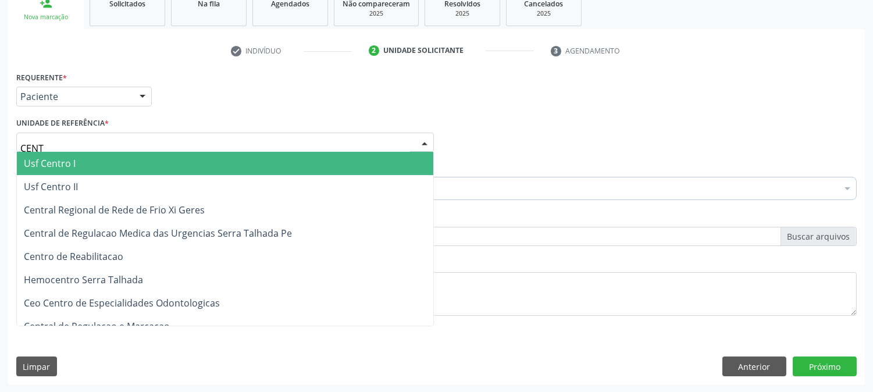
type input "CENTR"
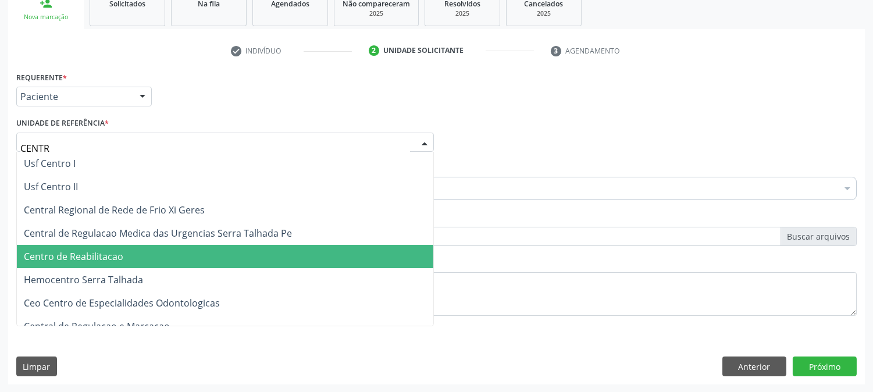
click at [83, 252] on span "Centro de Reabilitacao" at bounding box center [73, 256] width 99 height 13
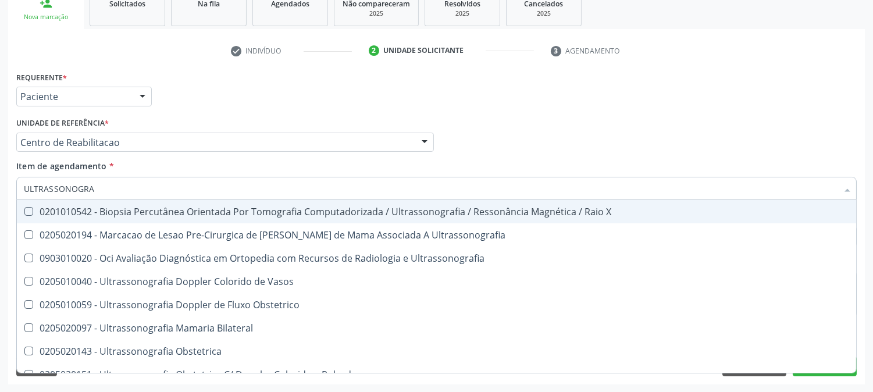
type input "ULTRASSONOGRAF"
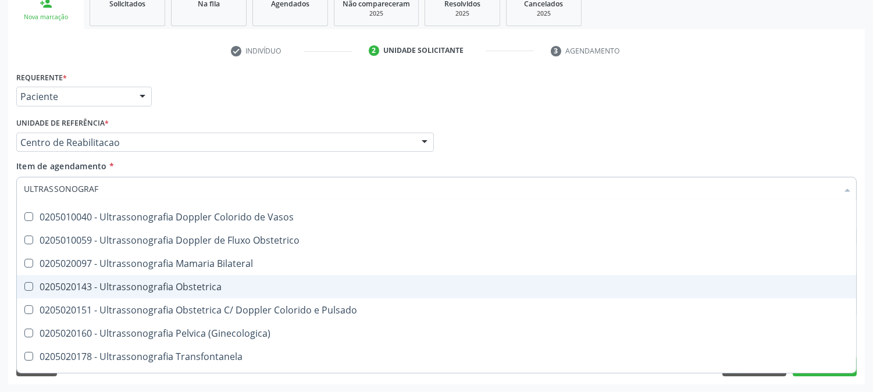
scroll to position [129, 0]
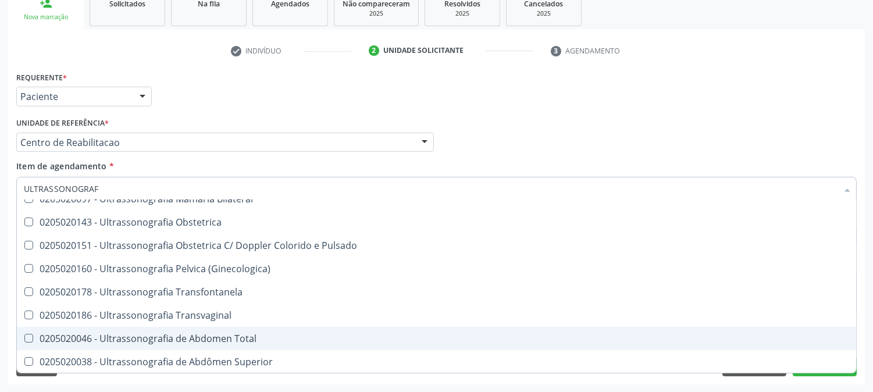
click at [222, 329] on span "0205020046 - Ultrassonografia de Abdomen Total" at bounding box center [436, 338] width 839 height 23
checkbox Total "true"
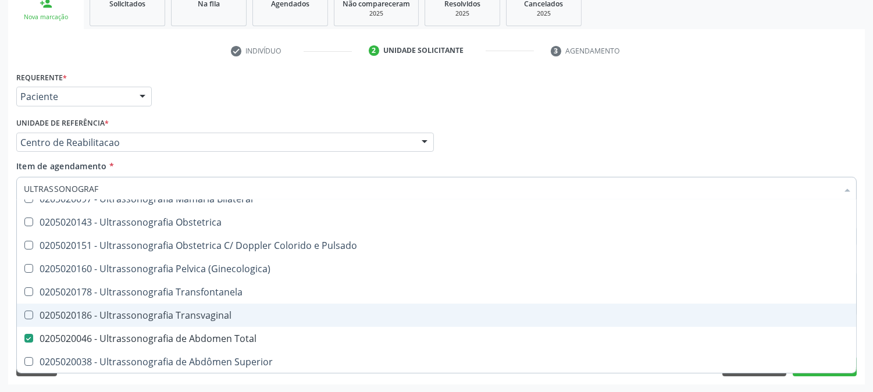
click at [0, 248] on div "Acompanhamento Acompanhe a situação das marcações correntes e finalizadas Relat…" at bounding box center [436, 136] width 873 height 512
checkbox Ultrassonografia "true"
checkbox Total "false"
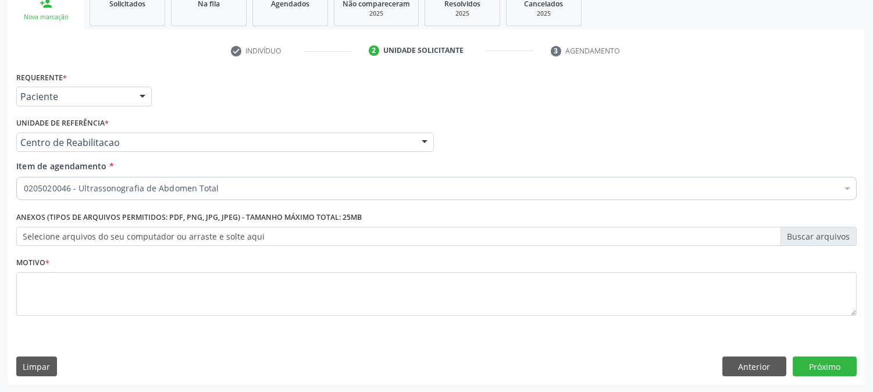
scroll to position [0, 0]
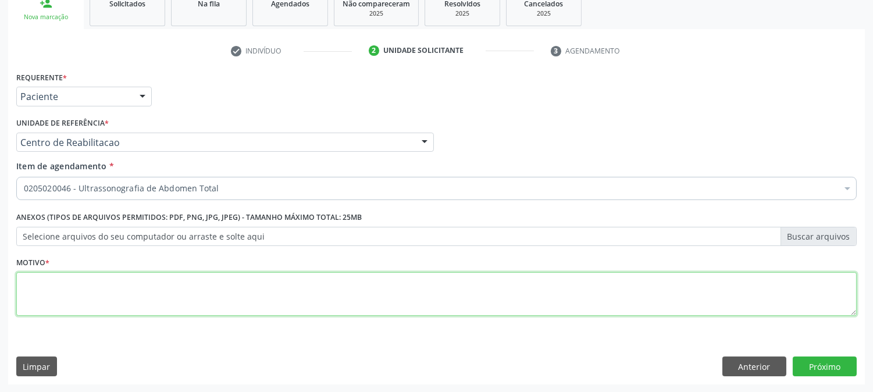
click at [65, 281] on textarea at bounding box center [436, 294] width 840 height 44
type textarea "."
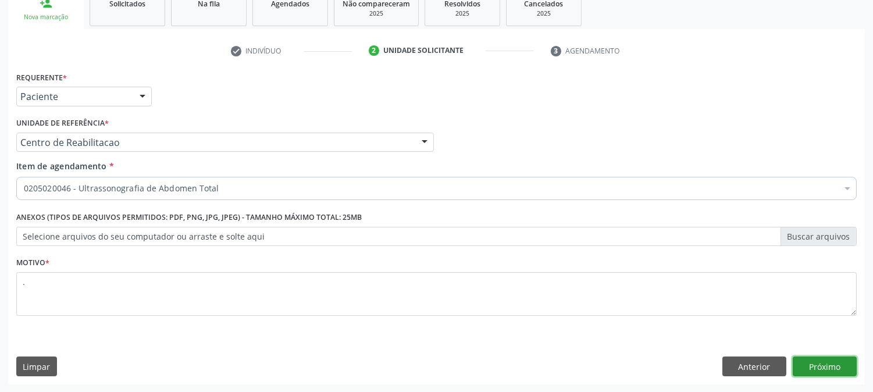
click at [822, 373] on button "Próximo" at bounding box center [825, 367] width 64 height 20
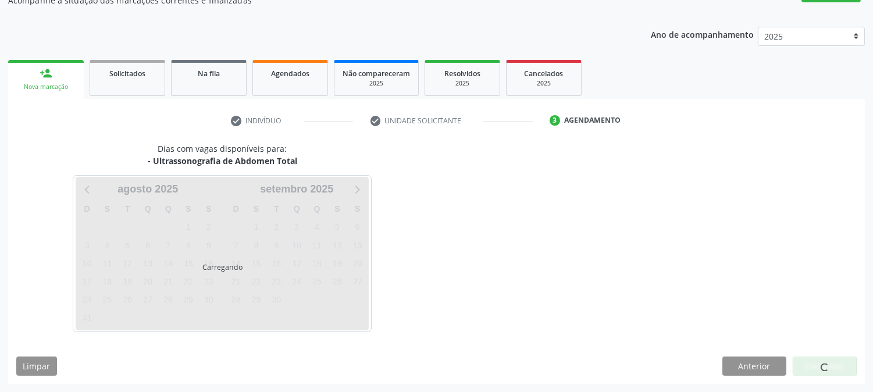
scroll to position [113, 0]
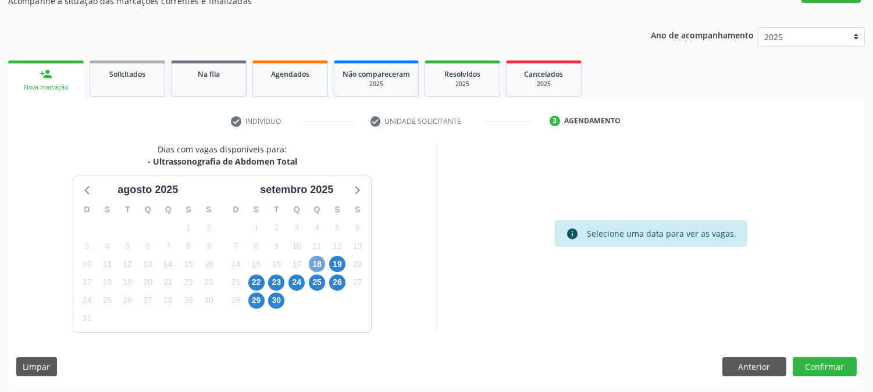
click at [318, 265] on span "18" at bounding box center [317, 264] width 16 height 16
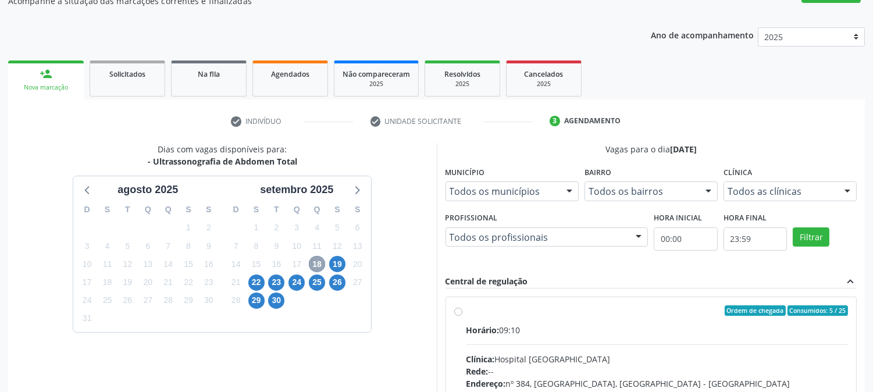
scroll to position [281, 0]
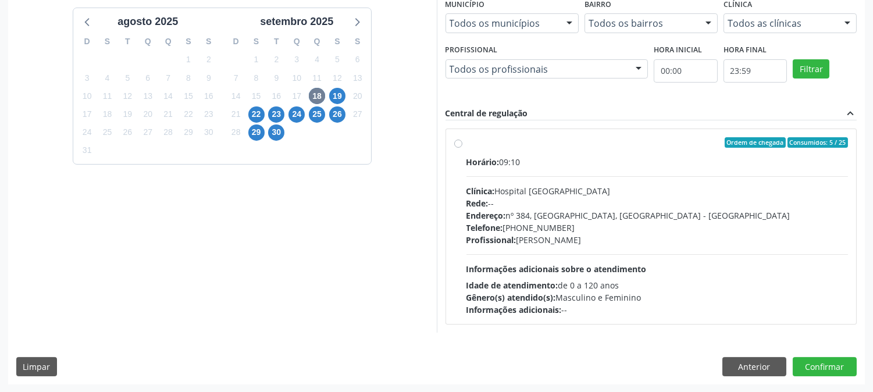
click at [703, 245] on div "Horário: 09:10 Clínica: Hospital Sao Francisco Rede: -- Endereço: nº 384, Varze…" at bounding box center [657, 236] width 382 height 160
click at [462, 148] on input "Ordem de chegada Consumidos: 5 / 25 Horário: 09:10 Clínica: Hospital Sao Franci…" at bounding box center [458, 142] width 8 height 10
radio input "true"
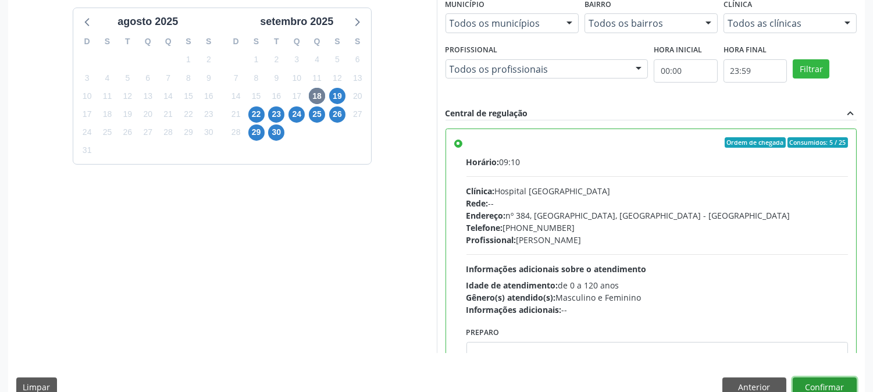
click at [810, 387] on button "Confirmar" at bounding box center [825, 387] width 64 height 20
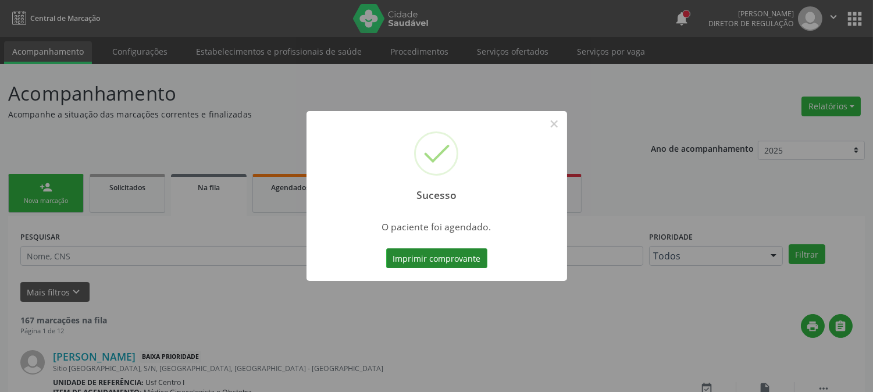
click at [408, 259] on button "Imprimir comprovante" at bounding box center [436, 258] width 101 height 20
